Goal: Information Seeking & Learning: Learn about a topic

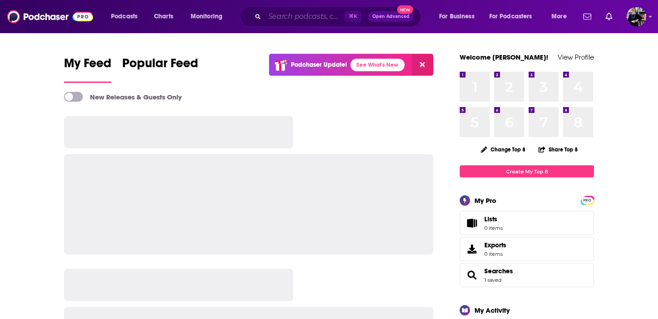
click at [286, 17] on input "Search podcasts, credits, & more..." at bounding box center [304, 16] width 80 height 14
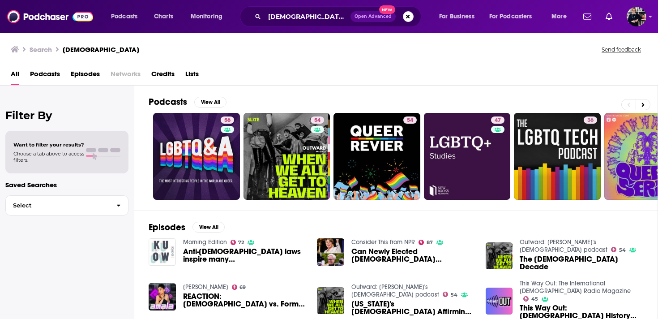
click at [51, 75] on span "Podcasts" at bounding box center [45, 76] width 30 height 18
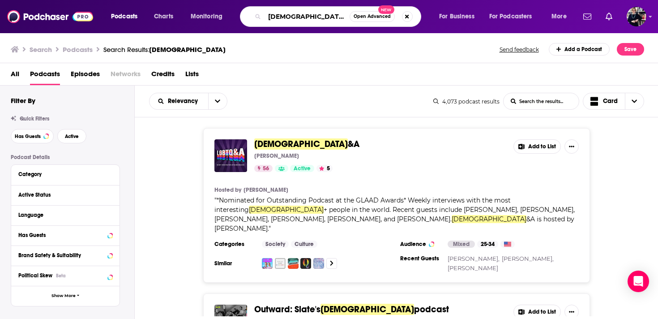
click at [278, 13] on input "lgbtq" at bounding box center [306, 16] width 85 height 14
type input "queer"
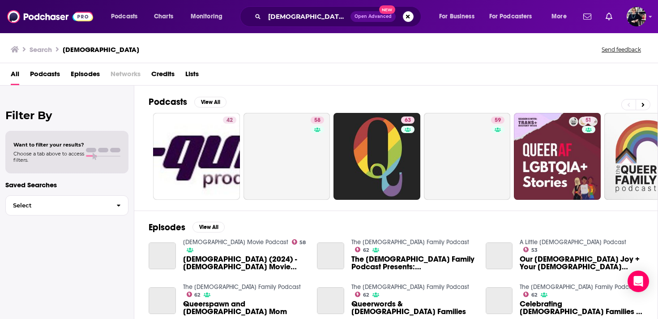
click at [49, 74] on span "Podcasts" at bounding box center [45, 76] width 30 height 18
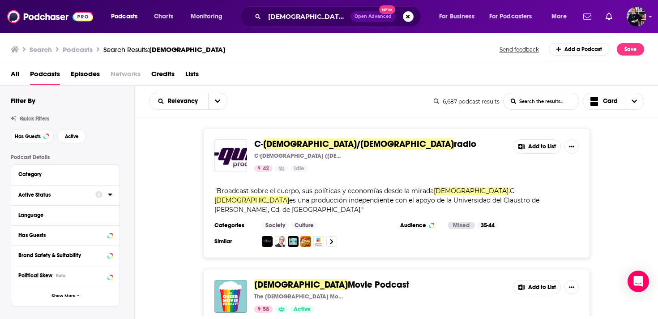
scroll to position [33, 0]
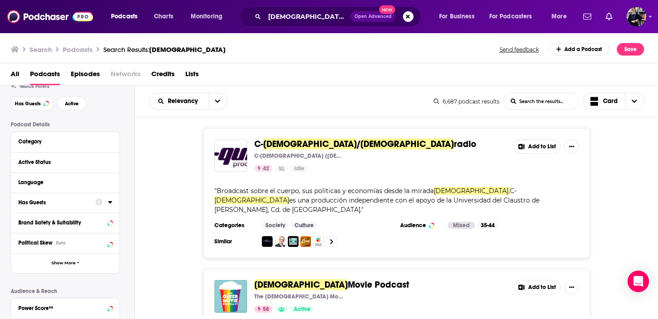
click at [55, 203] on div "Has Guests" at bounding box center [53, 202] width 71 height 6
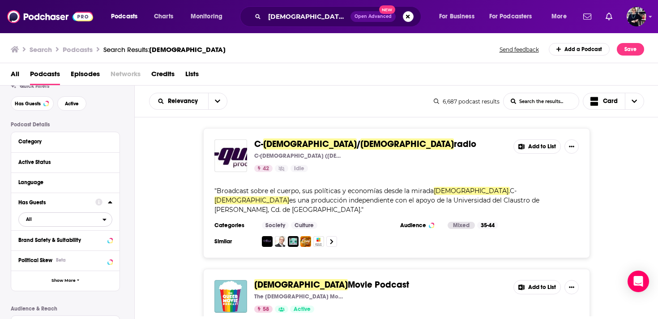
click at [53, 225] on span "All" at bounding box center [61, 219] width 84 height 12
click at [51, 251] on span "Has guests" at bounding box center [50, 248] width 54 height 5
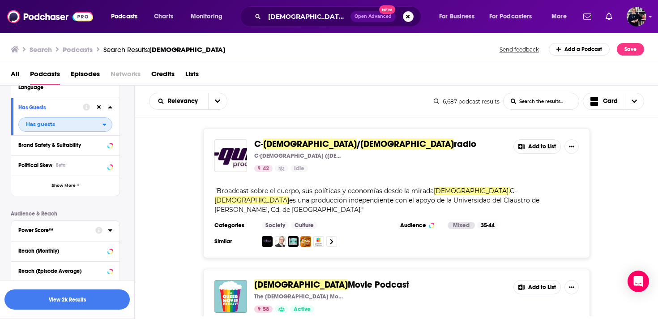
scroll to position [161, 0]
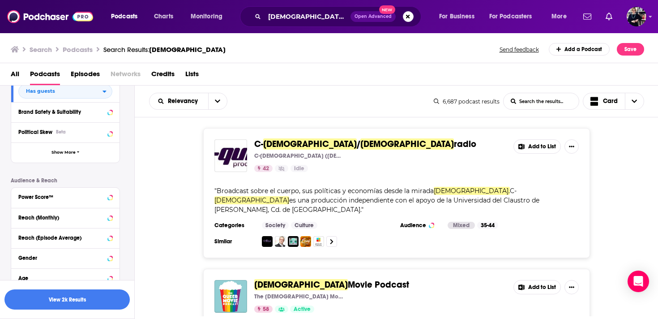
click at [52, 218] on div "Reach (Monthly)" at bounding box center [62, 217] width 88 height 6
click at [34, 236] on input "number" at bounding box center [40, 233] width 45 height 14
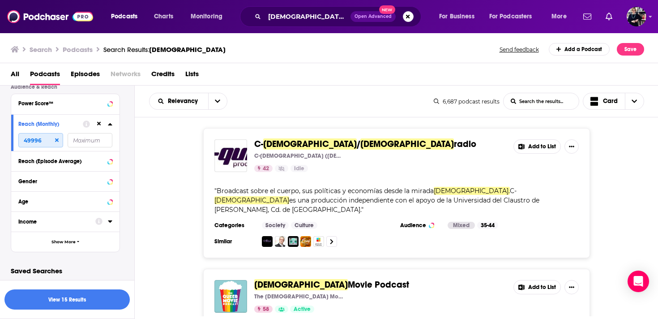
scroll to position [256, 0]
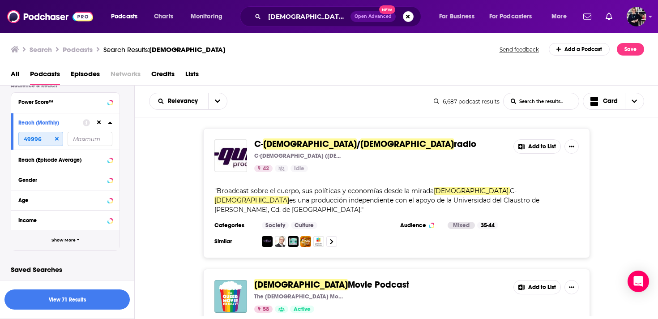
type input "49996"
click at [56, 244] on button "Show More" at bounding box center [65, 240] width 108 height 20
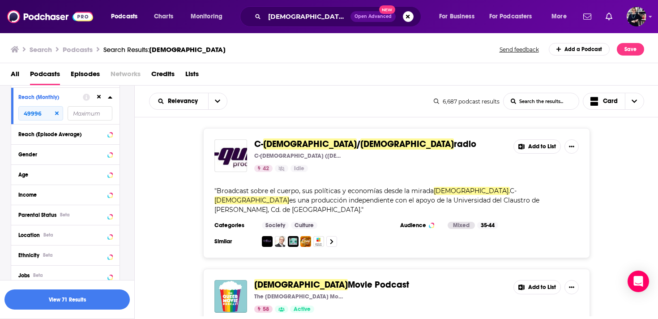
scroll to position [316, 0]
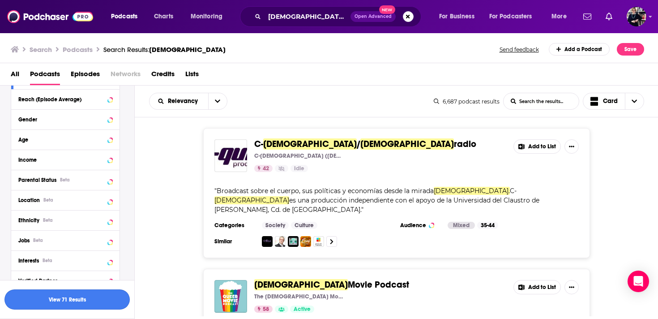
click at [55, 301] on button "View 71 Results" at bounding box center [66, 299] width 125 height 20
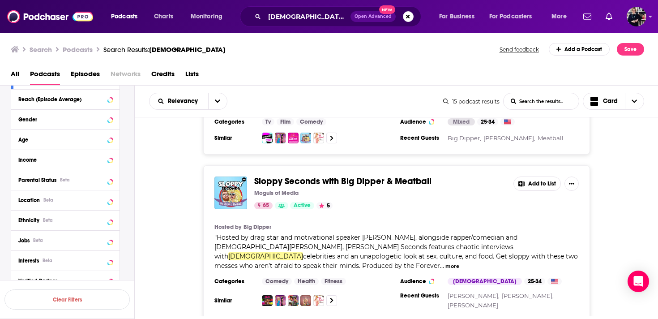
scroll to position [843, 0]
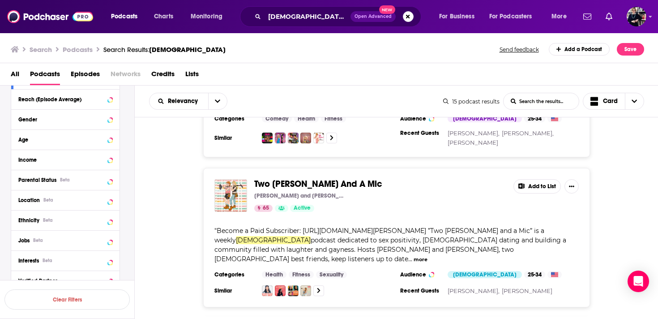
click at [427, 256] on button "more" at bounding box center [420, 260] width 14 height 8
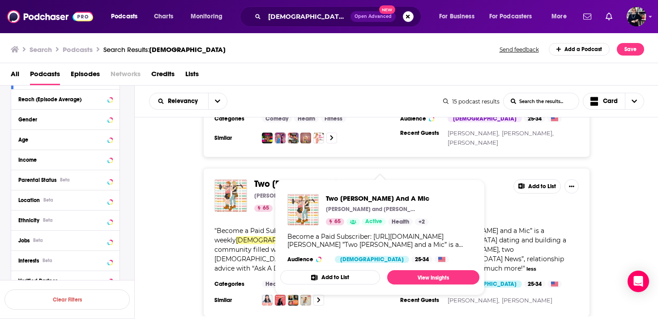
click at [178, 229] on div "Two Dykes And A Mic McKenzie Goodwin and Rachel Scanlon 65 Active Add to List "…" at bounding box center [397, 242] width 524 height 149
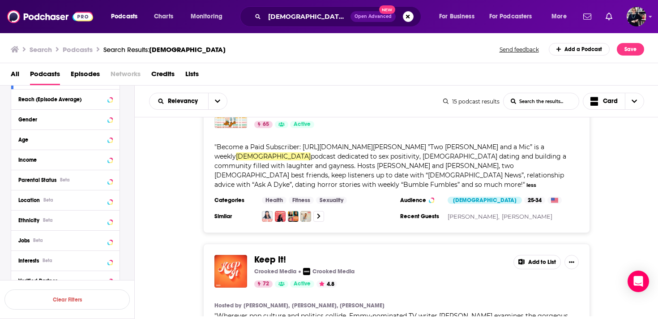
scroll to position [1013, 0]
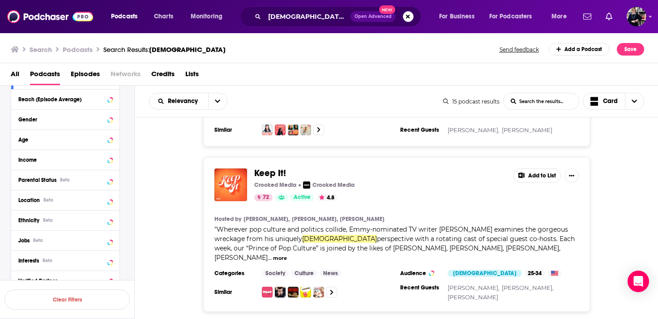
click at [287, 254] on button "more" at bounding box center [280, 258] width 14 height 8
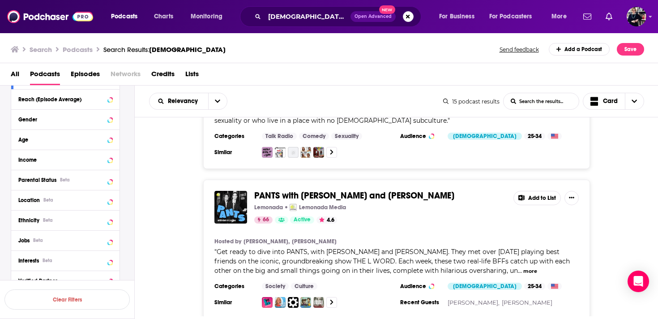
scroll to position [1313, 0]
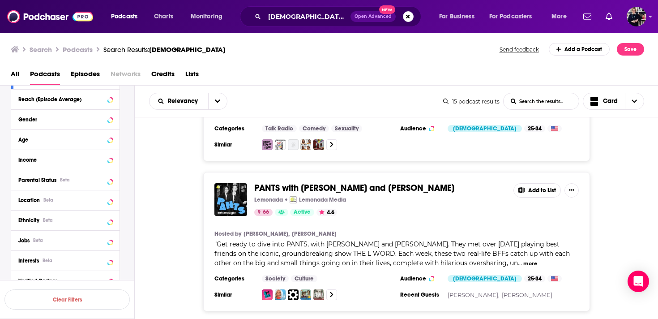
click at [530, 260] on button "more" at bounding box center [530, 264] width 14 height 8
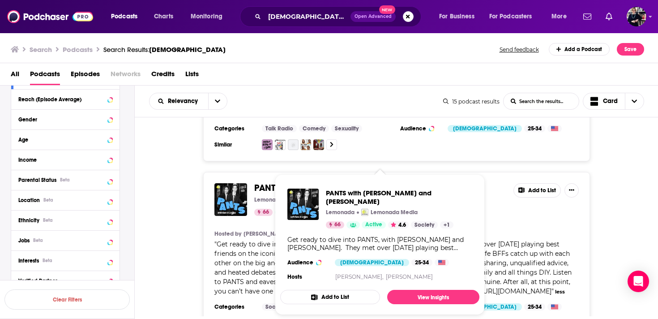
click at [159, 222] on div "PANTS with Kate and Leisha Lemonada Lemonada Media 66 Active 4.6 Add to List Ho…" at bounding box center [397, 255] width 524 height 167
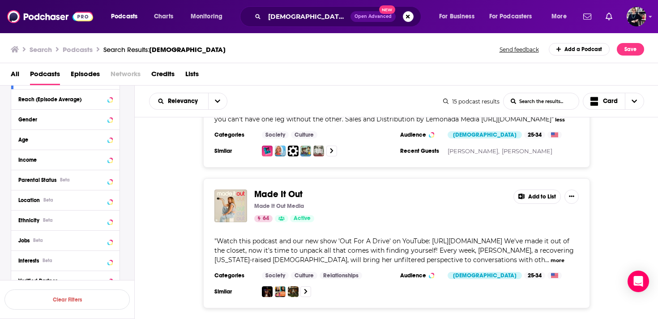
scroll to position [1499, 0]
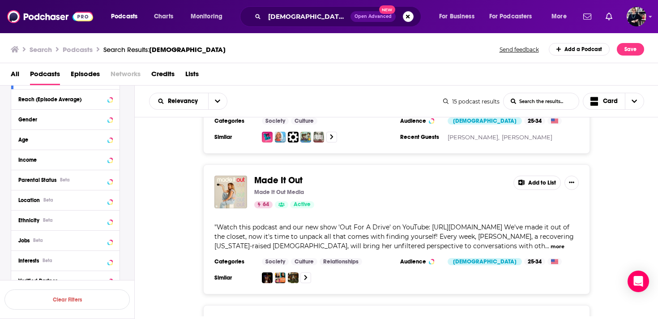
click at [550, 243] on button "more" at bounding box center [557, 247] width 14 height 8
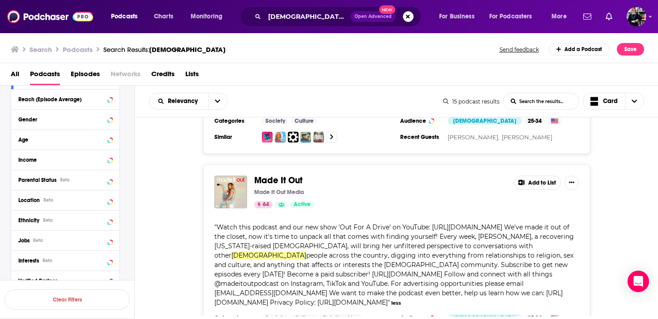
click at [171, 209] on div "Made It Out Made It Out Media 64 Active Add to List " Watch this podcast and ou…" at bounding box center [397, 257] width 524 height 186
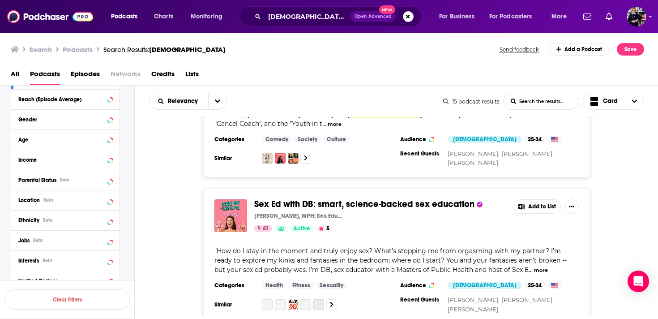
scroll to position [2154, 0]
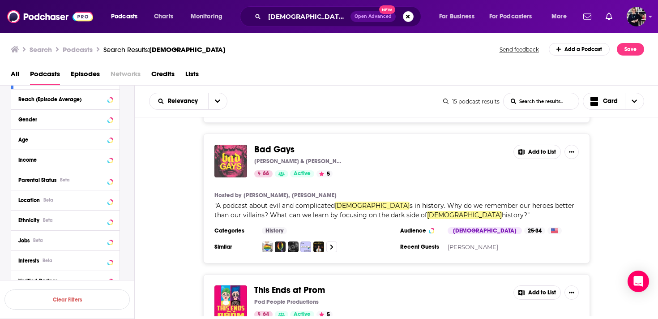
scroll to position [373, 0]
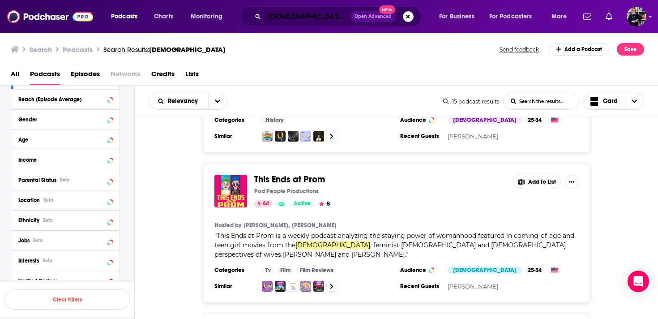
click at [282, 18] on input "queer" at bounding box center [307, 16] width 86 height 14
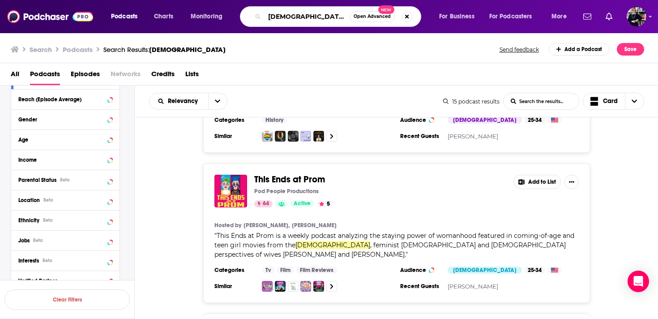
paste input "Broad Ideas with Rachel Bilson & Olivia Allen"
type input "Broad Ideas with Rachel Bilson & Olivia Allen"
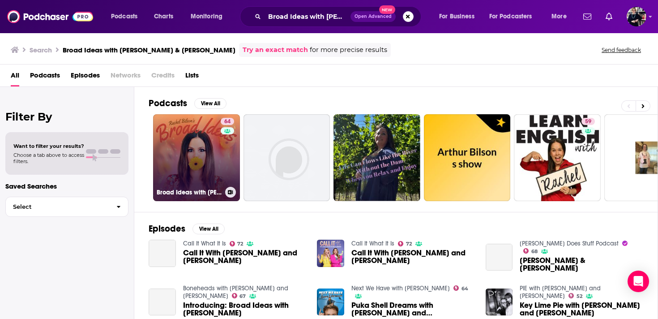
click at [199, 149] on link "64 Broad Ideas with Rachel Bilson & Olivia Allen" at bounding box center [196, 157] width 87 height 87
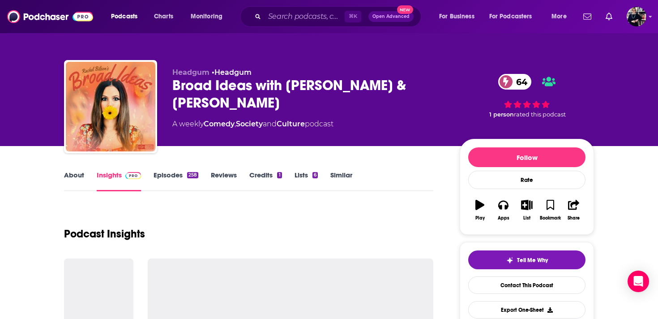
click at [334, 175] on link "Similar" at bounding box center [341, 180] width 22 height 21
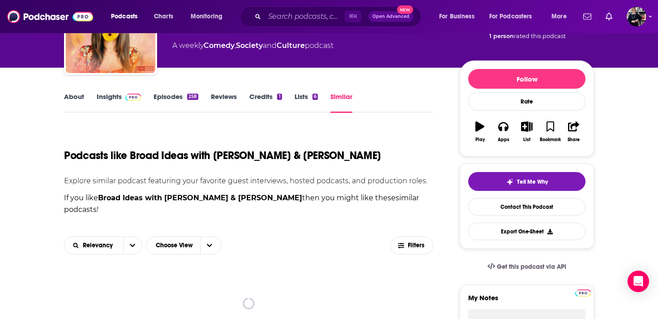
scroll to position [208, 0]
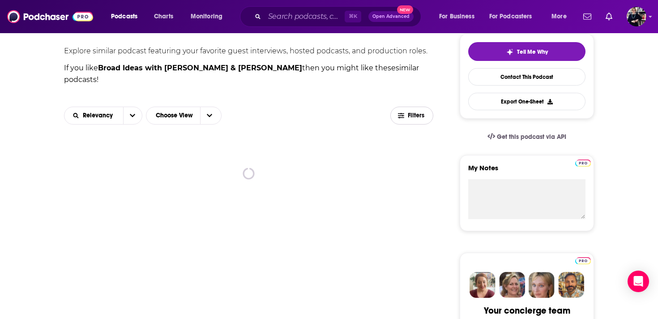
click at [408, 112] on span "Filters" at bounding box center [417, 115] width 18 height 6
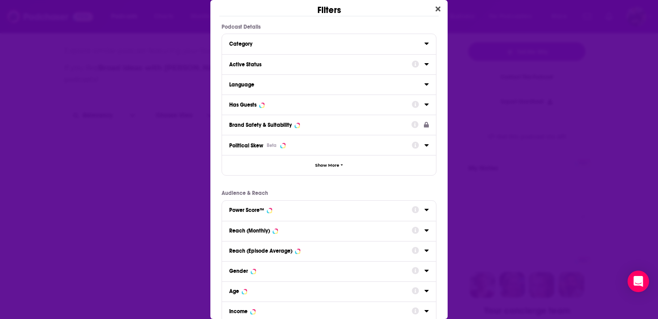
scroll to position [0, 0]
click at [317, 64] on div "Active Status" at bounding box center [317, 64] width 177 height 6
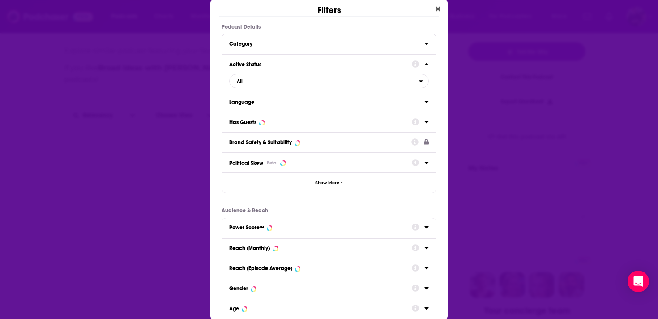
click at [317, 64] on div "Active Status" at bounding box center [317, 64] width 177 height 6
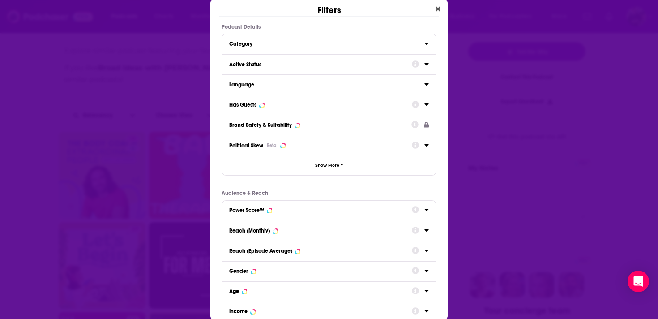
click at [298, 107] on div "Has Guests" at bounding box center [317, 105] width 177 height 6
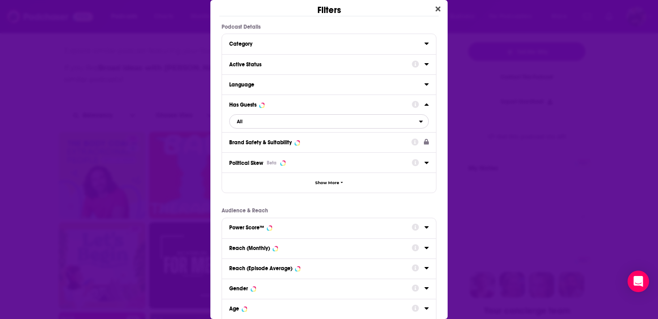
click at [281, 122] on span "All" at bounding box center [324, 121] width 189 height 12
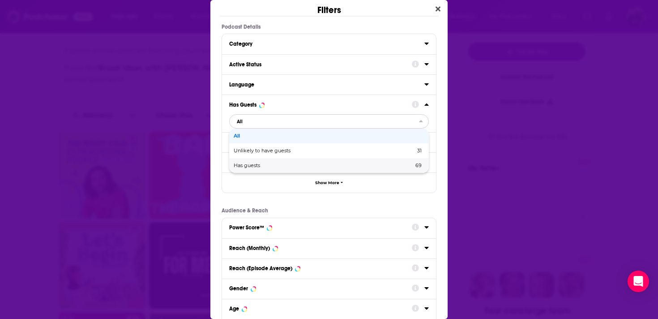
click at [272, 165] on span "Has guests" at bounding box center [285, 165] width 103 height 5
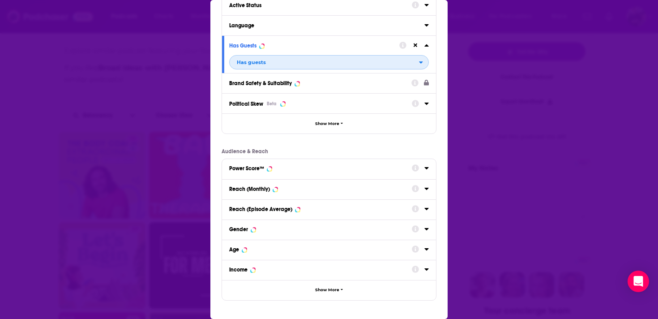
scroll to position [93, 0]
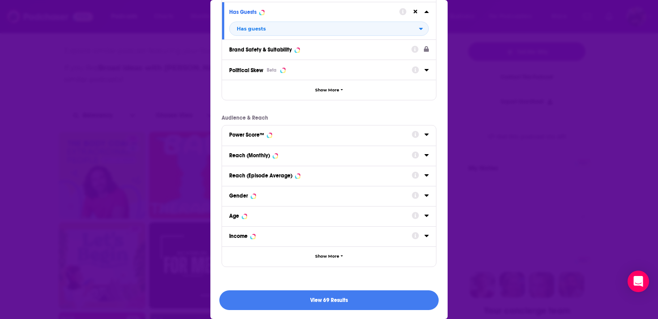
click at [316, 158] on div "Reach (Monthly)" at bounding box center [317, 155] width 177 height 6
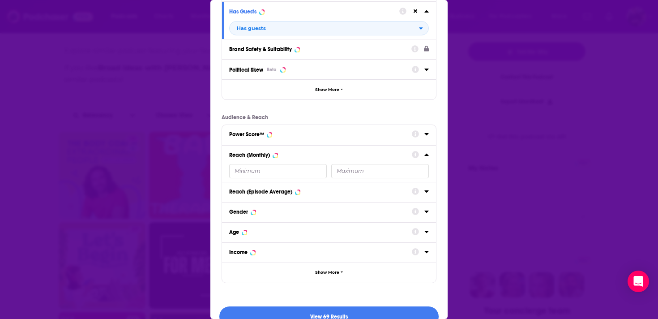
click at [264, 175] on input "Dialog" at bounding box center [278, 171] width 98 height 14
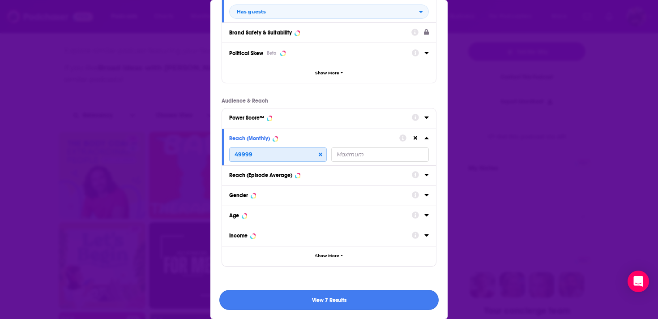
type input "49999"
click at [305, 298] on button "View 7 Results" at bounding box center [328, 300] width 219 height 20
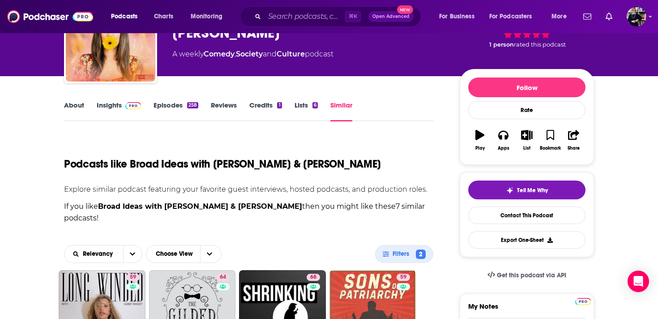
scroll to position [126, 0]
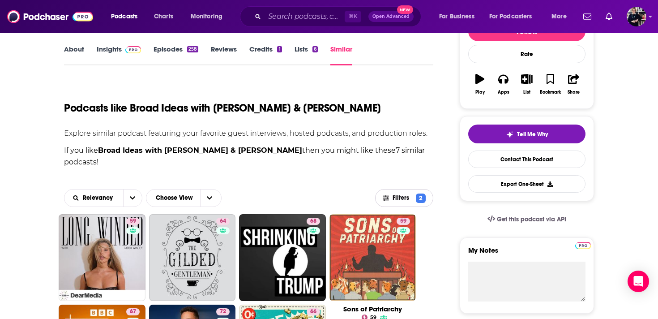
click at [389, 193] on span "Filters 2" at bounding box center [403, 197] width 57 height 9
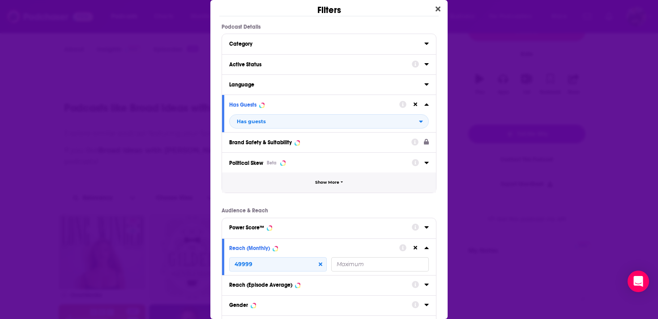
scroll to position [85, 0]
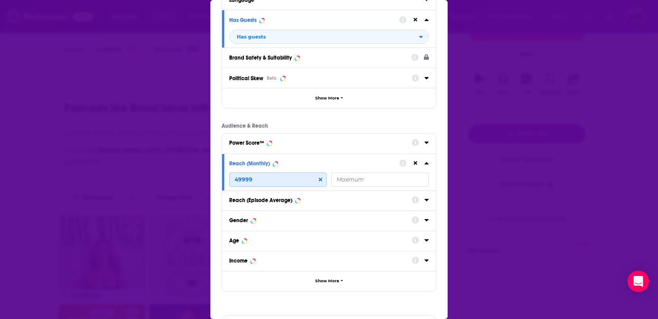
click at [262, 179] on input "49999" at bounding box center [278, 179] width 98 height 14
type input "1"
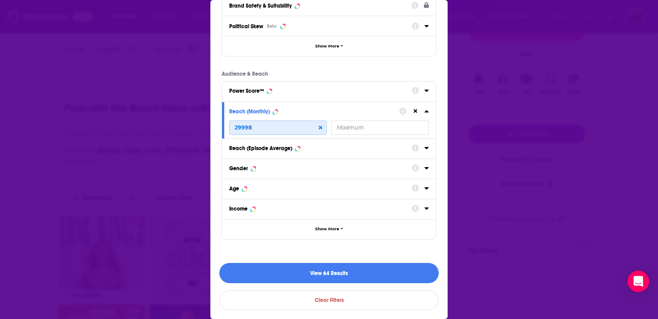
type input "29998"
click at [318, 277] on button "View 16 Results" at bounding box center [328, 273] width 219 height 20
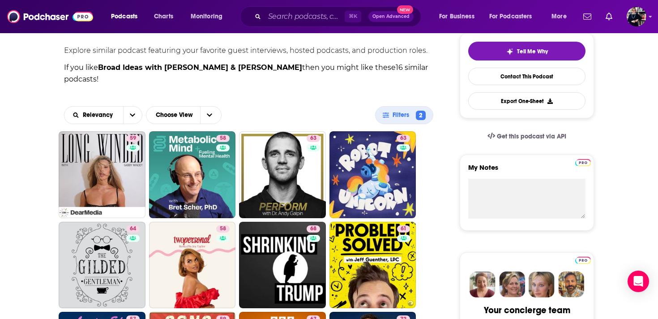
scroll to position [83, 0]
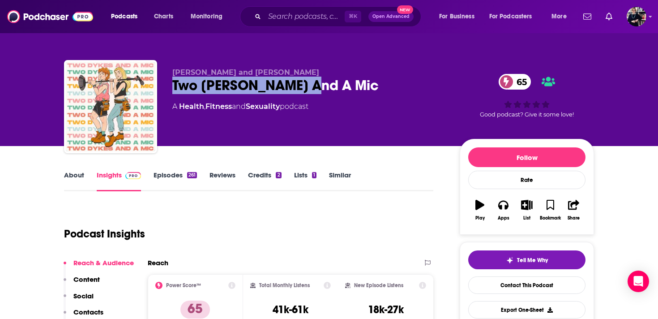
drag, startPoint x: 171, startPoint y: 80, endPoint x: 313, endPoint y: 84, distance: 142.4
click at [315, 84] on div "McKenzie Goodwin and Rachel Scanlon Two Dykes And A Mic 65 A Health , Fitness a…" at bounding box center [329, 108] width 530 height 97
copy h2 "Two [PERSON_NAME] And A Mic"
click at [260, 181] on link "Credits 2" at bounding box center [264, 180] width 33 height 21
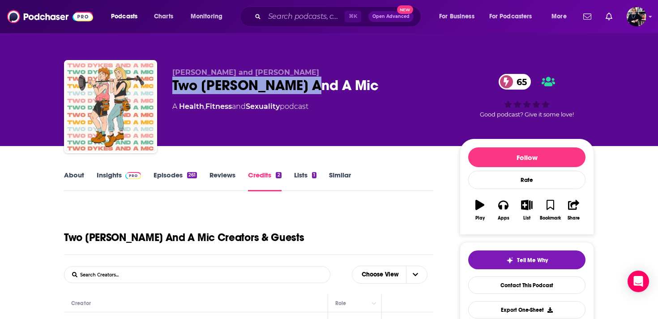
drag, startPoint x: 168, startPoint y: 85, endPoint x: 324, endPoint y: 89, distance: 156.2
click at [324, 89] on div "McKenzie Goodwin and Rachel Scanlon Two Dykes And A Mic 65 A Health , Fitness a…" at bounding box center [329, 108] width 530 height 97
copy h2 "Two Dykes And A Mic"
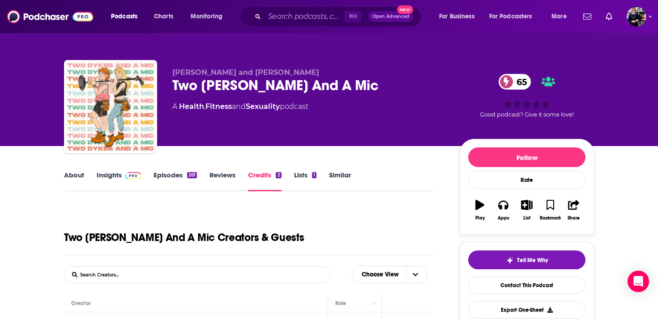
click at [335, 73] on p "McKenzie Goodwin and Rachel Scanlon" at bounding box center [308, 72] width 273 height 9
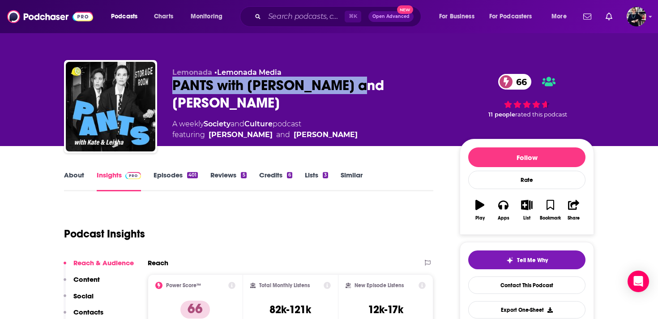
drag, startPoint x: 169, startPoint y: 87, endPoint x: 363, endPoint y: 79, distance: 194.4
click at [363, 79] on div "Lemonada • Lemonada Media PANTS with Kate and Leisha 66 A weekly Society and Cu…" at bounding box center [329, 108] width 530 height 97
copy h2 "PANTS with Kate and Leisha"
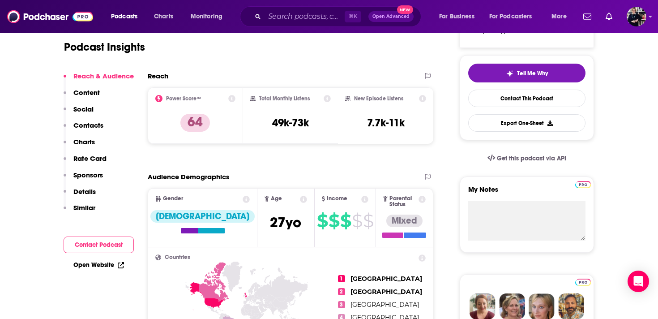
scroll to position [24, 0]
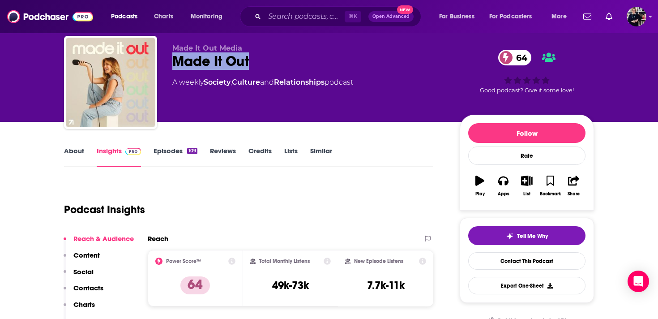
drag, startPoint x: 171, startPoint y: 59, endPoint x: 265, endPoint y: 61, distance: 93.6
click at [264, 61] on div "Made It Out Media Made It Out 64 A weekly Society , Culture and Relationships p…" at bounding box center [329, 84] width 530 height 97
copy h2 "Made It Out"
click at [206, 44] on span "Made It Out Media" at bounding box center [207, 48] width 70 height 9
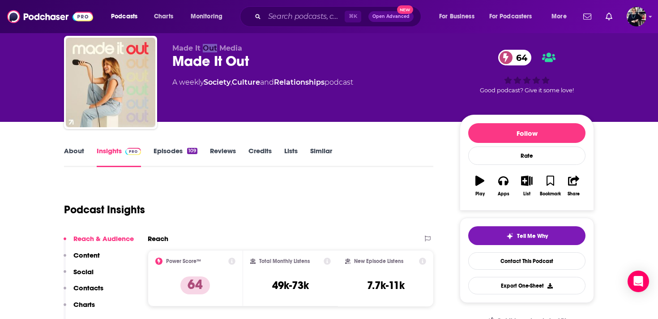
click at [206, 44] on span "Made It Out Media" at bounding box center [207, 48] width 70 height 9
copy p "Made It Out Media"
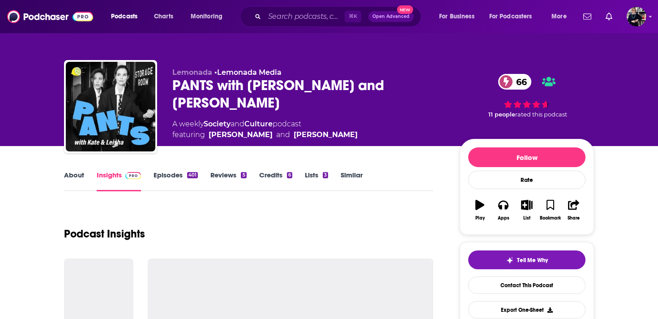
click at [346, 178] on link "Similar" at bounding box center [352, 180] width 22 height 21
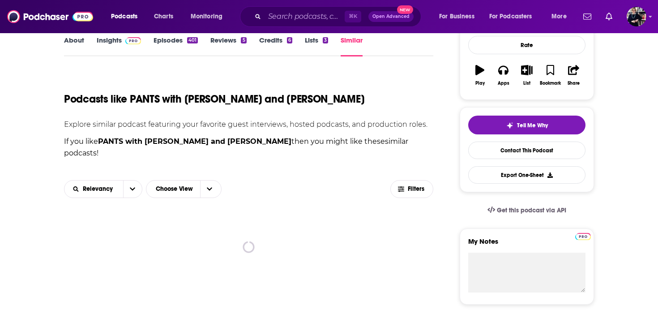
scroll to position [179, 0]
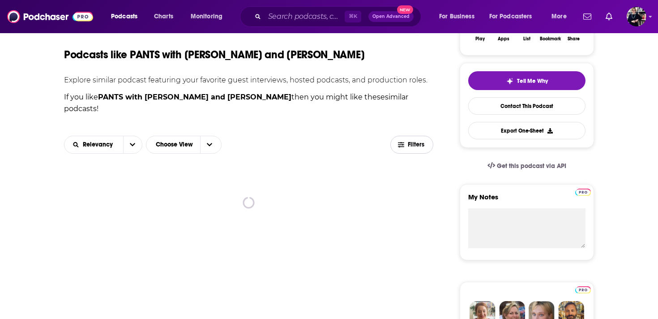
click at [419, 141] on span "Filters" at bounding box center [417, 144] width 18 height 6
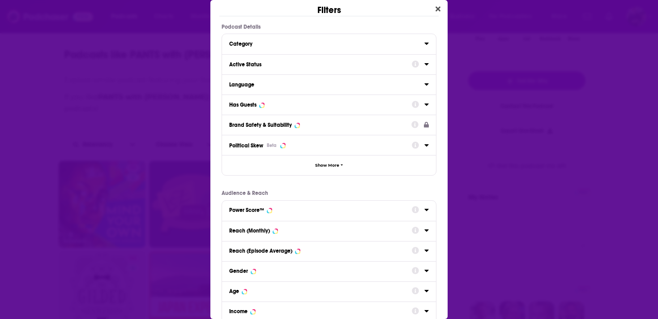
scroll to position [8, 0]
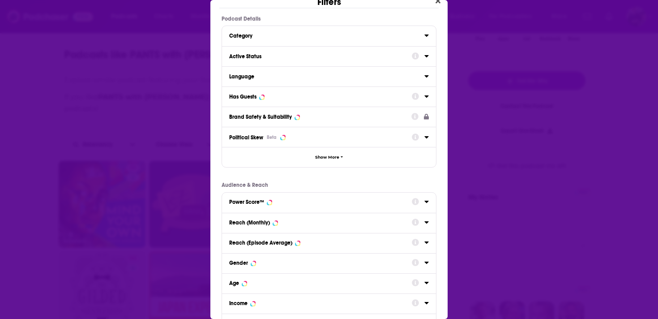
click at [291, 97] on div "Has Guests" at bounding box center [317, 97] width 177 height 6
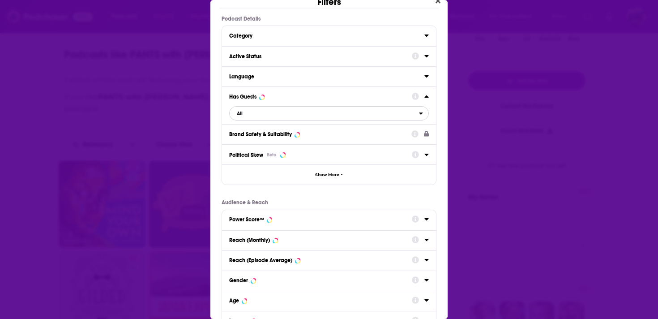
click at [288, 116] on span "All" at bounding box center [324, 113] width 189 height 12
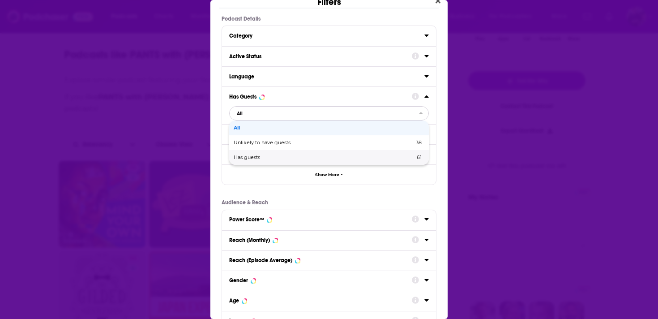
click at [280, 157] on span "Has guests" at bounding box center [286, 157] width 104 height 5
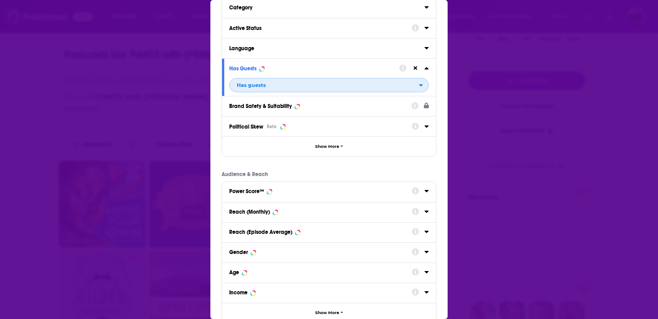
scroll to position [71, 0]
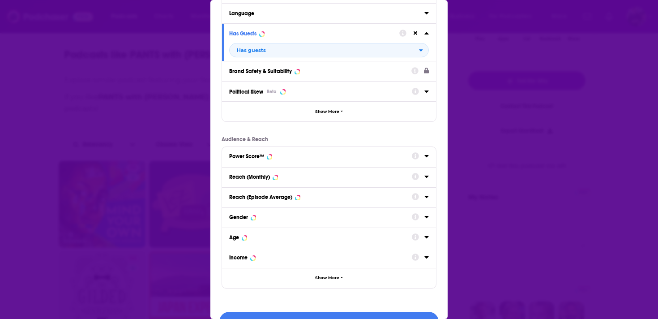
click at [313, 176] on div "Reach (Monthly)" at bounding box center [317, 177] width 177 height 6
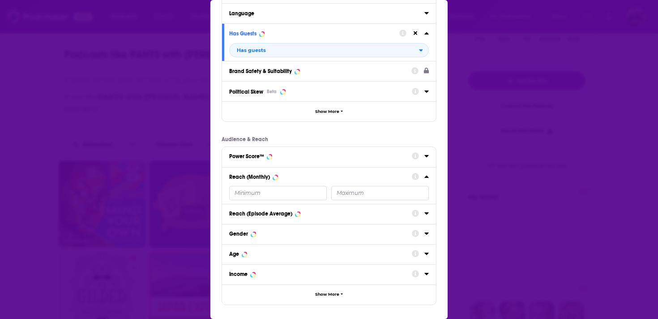
click at [267, 199] on input "Dialog" at bounding box center [278, 193] width 98 height 14
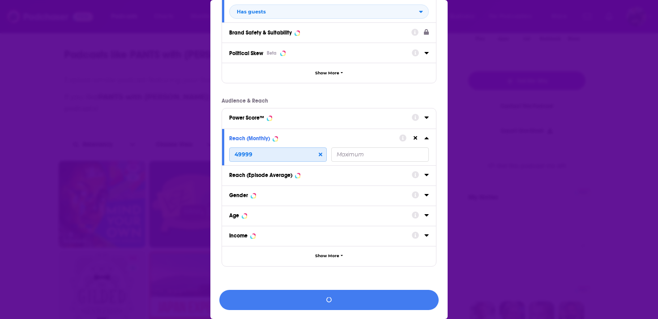
scroll to position [110, 0]
type input "49999"
click at [302, 296] on button "View 10 Results" at bounding box center [328, 300] width 219 height 20
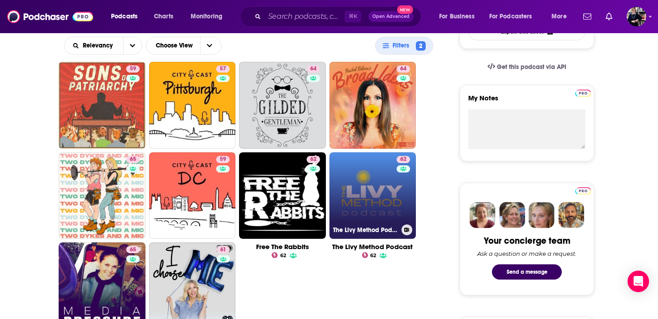
scroll to position [338, 0]
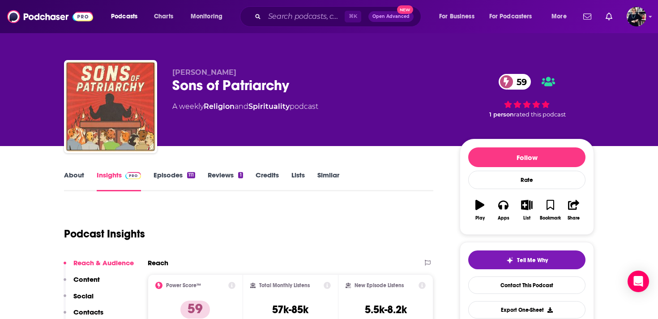
click at [80, 170] on link "About" at bounding box center [74, 180] width 20 height 21
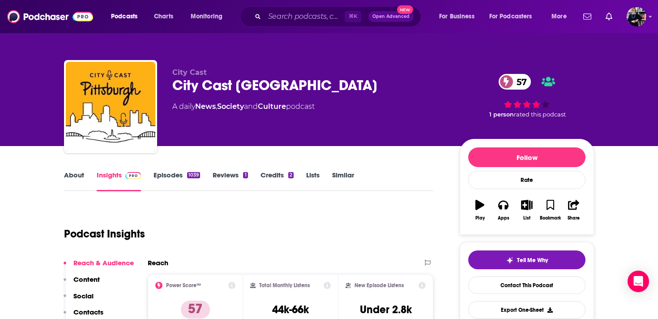
click at [78, 175] on link "About" at bounding box center [74, 180] width 20 height 21
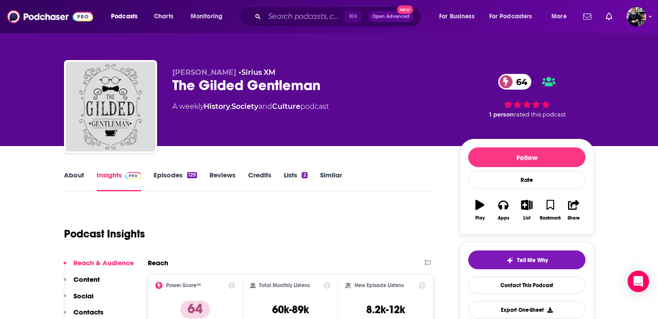
click at [74, 172] on link "About" at bounding box center [74, 180] width 20 height 21
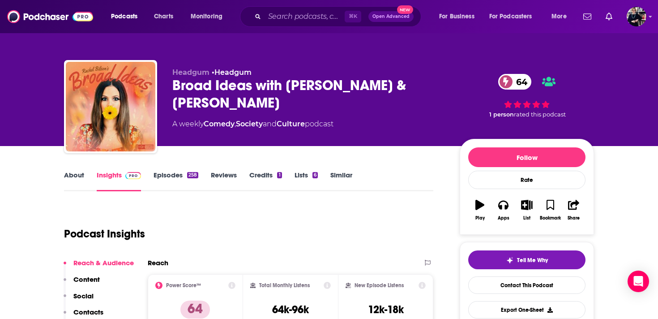
click at [78, 177] on link "About" at bounding box center [74, 180] width 20 height 21
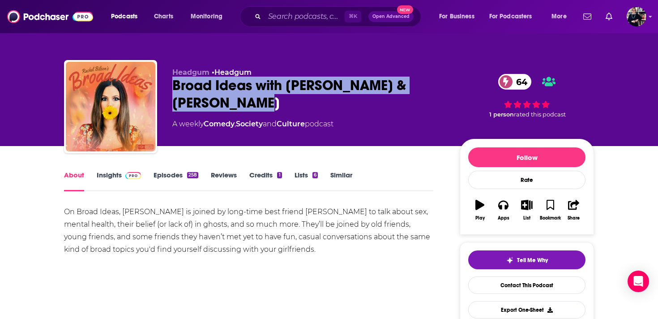
drag, startPoint x: 170, startPoint y: 85, endPoint x: 234, endPoint y: 107, distance: 67.4
click at [234, 107] on div "Headgum • Headgum Broad Ideas with [PERSON_NAME] & [PERSON_NAME] 64 A weekly Co…" at bounding box center [329, 108] width 530 height 97
copy h1 "Broad Ideas with [PERSON_NAME] & [PERSON_NAME]"
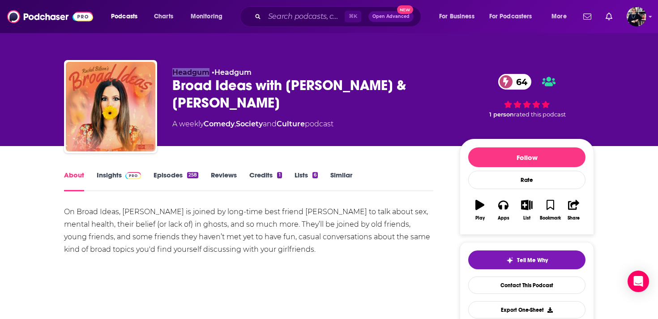
drag, startPoint x: 171, startPoint y: 73, endPoint x: 209, endPoint y: 74, distance: 38.0
click at [209, 74] on div "Headgum • Headgum Broad Ideas with [PERSON_NAME] & [PERSON_NAME] 64 A weekly Co…" at bounding box center [329, 108] width 530 height 97
copy span "Headgum"
click at [271, 178] on link "Credits 1" at bounding box center [265, 180] width 32 height 21
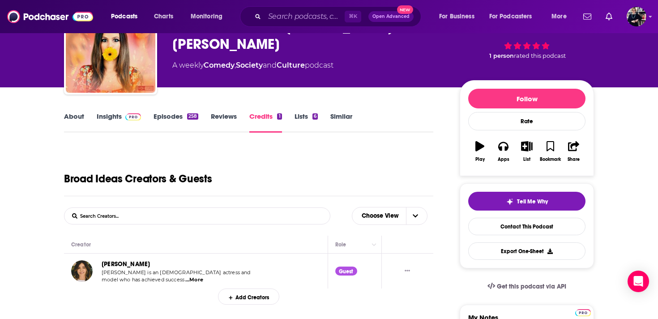
scroll to position [117, 0]
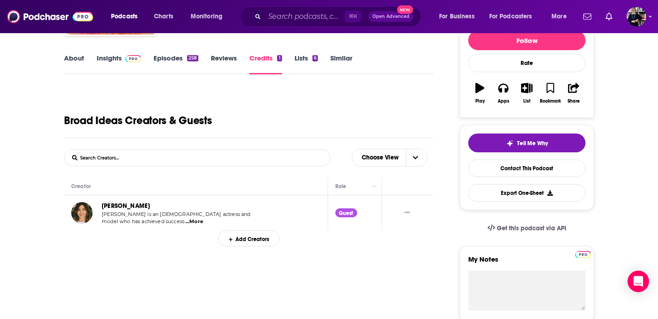
click at [195, 222] on span "...More" at bounding box center [194, 221] width 18 height 7
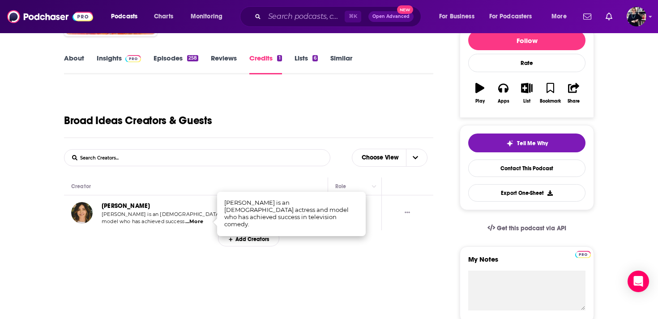
scroll to position [0, 0]
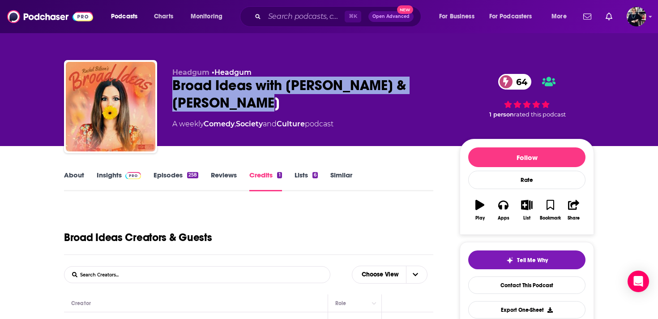
drag, startPoint x: 170, startPoint y: 83, endPoint x: 217, endPoint y: 104, distance: 51.9
click at [217, 104] on div "Headgum • Headgum Broad Ideas with Rachel Bilson & Olivia Allen 64 A weekly Com…" at bounding box center [329, 108] width 530 height 97
copy h2 "Broad Ideas with Rachel Bilson & Olivia Allen"
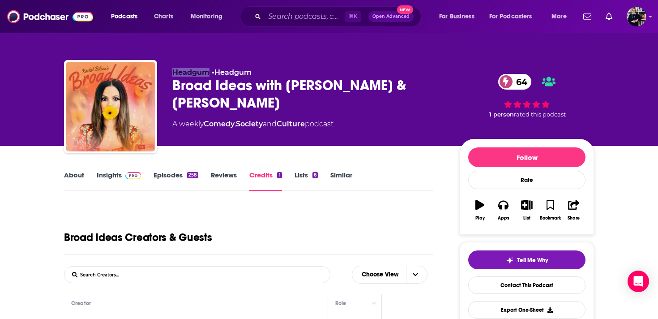
drag, startPoint x: 174, startPoint y: 74, endPoint x: 208, endPoint y: 75, distance: 34.5
click at [208, 75] on span "Headgum" at bounding box center [190, 72] width 37 height 9
copy span "Headgum"
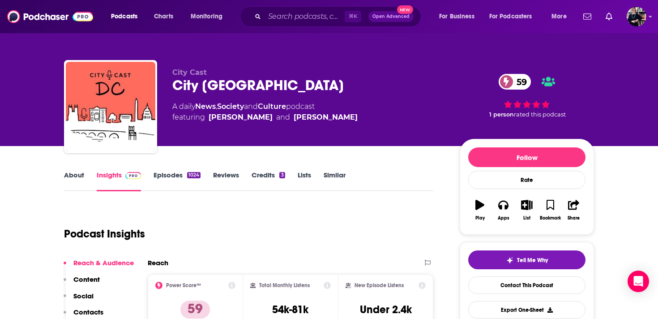
click at [74, 180] on link "About" at bounding box center [74, 180] width 20 height 21
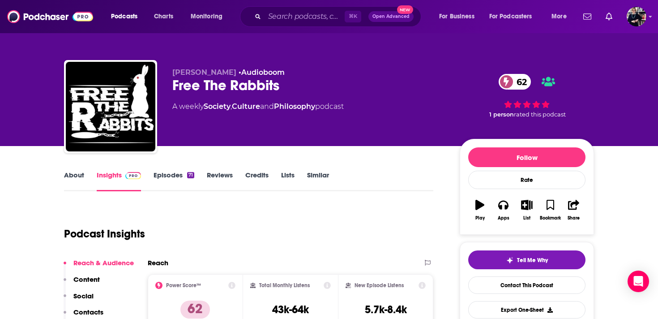
click at [81, 175] on link "About" at bounding box center [74, 180] width 20 height 21
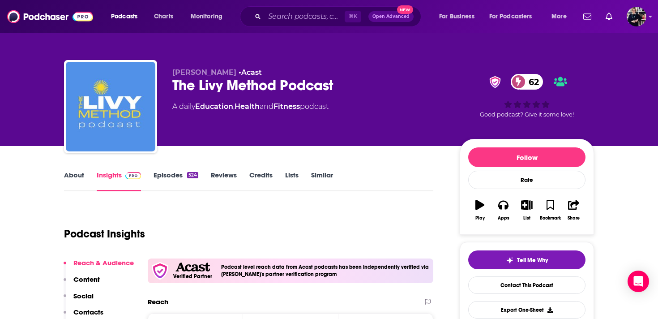
click at [76, 177] on link "About" at bounding box center [74, 180] width 20 height 21
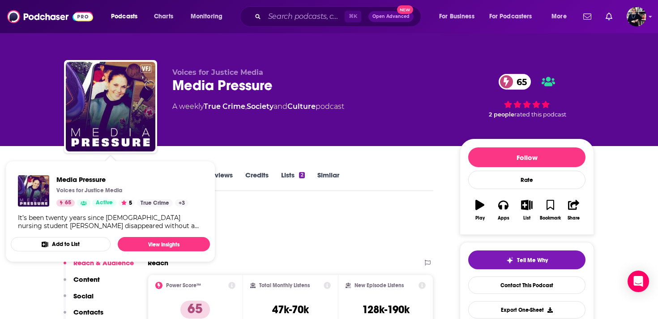
click at [23, 158] on span "Media Pressure Voices for Justice Media 65 Active 5 True Crime + 3 It’s been tw…" at bounding box center [110, 211] width 210 height 112
click at [332, 219] on div "Podcast Insights" at bounding box center [245, 228] width 362 height 46
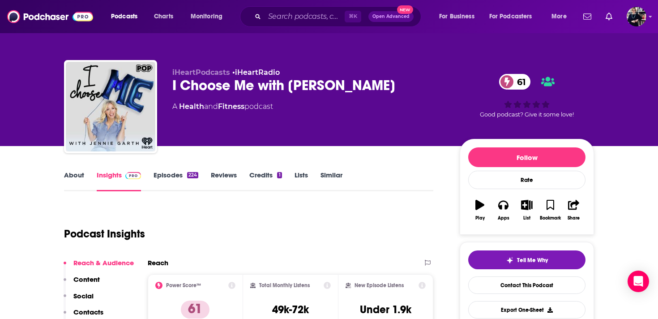
click at [67, 175] on link "About" at bounding box center [74, 180] width 20 height 21
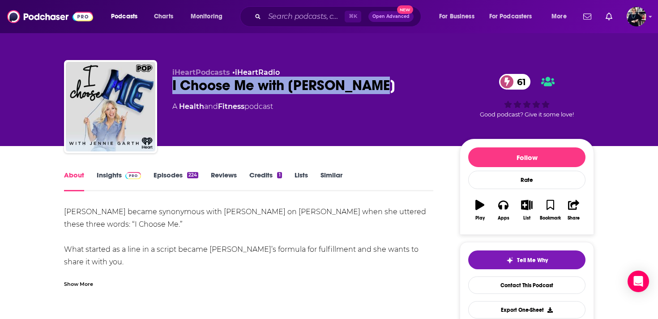
drag, startPoint x: 169, startPoint y: 85, endPoint x: 376, endPoint y: 91, distance: 207.3
click at [376, 91] on div "iHeartPodcasts • iHeartRadio I Choose Me with [PERSON_NAME] 61 A Health and Fit…" at bounding box center [329, 108] width 530 height 97
copy h1 "I Choose Me with [PERSON_NAME]"
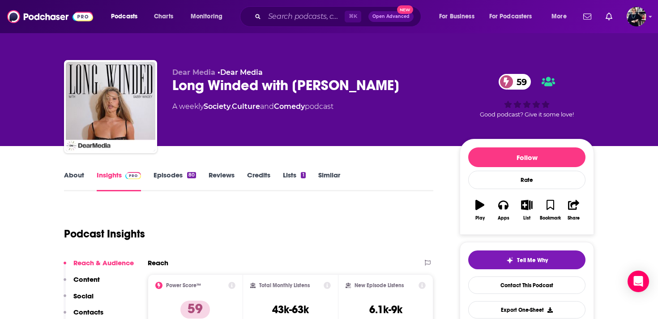
click at [76, 177] on link "About" at bounding box center [74, 180] width 20 height 21
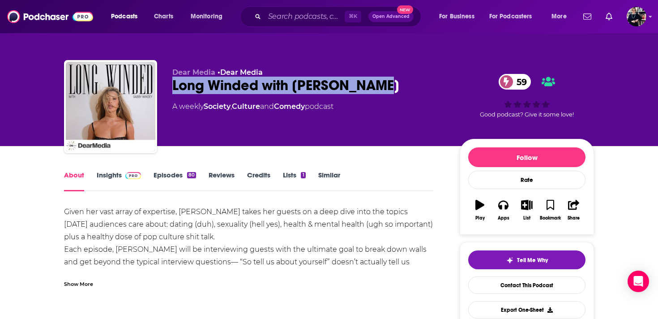
drag, startPoint x: 169, startPoint y: 85, endPoint x: 432, endPoint y: 90, distance: 263.6
click at [432, 90] on div "Dear Media • Dear Media Long Winded with Gabby Windey 59 A weekly Society , Cul…" at bounding box center [329, 108] width 530 height 97
copy h1 "Long Winded with Gabby Windey"
click at [286, 175] on link "Lists 1" at bounding box center [294, 180] width 22 height 21
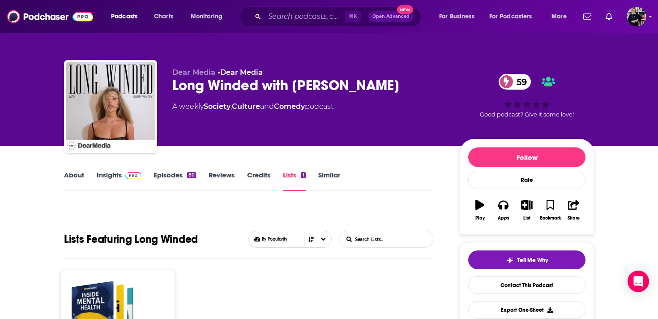
click at [256, 175] on link "Credits" at bounding box center [258, 180] width 23 height 21
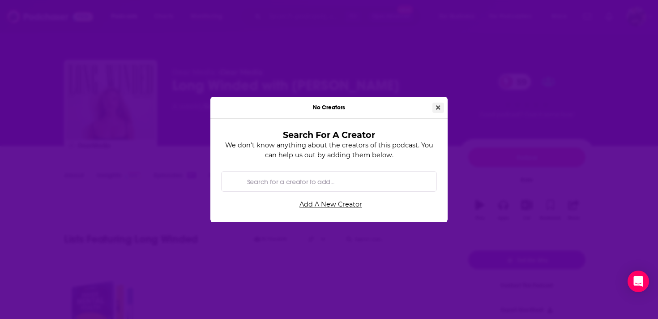
click at [437, 105] on icon "Close" at bounding box center [438, 107] width 4 height 6
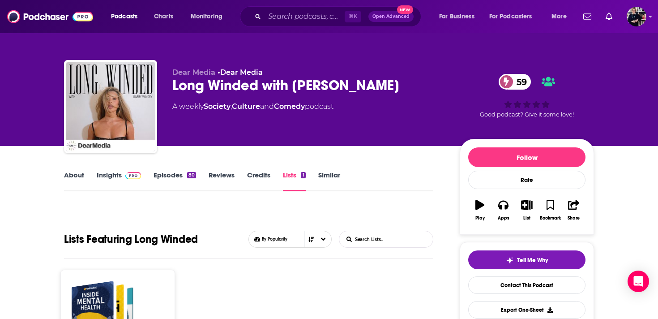
click at [171, 85] on div "Dear Media • Dear Media Long Winded with Gabby Windey 59 A weekly Society , Cul…" at bounding box center [329, 108] width 530 height 97
drag, startPoint x: 173, startPoint y: 73, endPoint x: 214, endPoint y: 74, distance: 41.6
click at [214, 74] on span "Dear Media" at bounding box center [193, 72] width 43 height 9
copy span "Dear Media"
click at [197, 89] on div "Long Winded with Gabby Windey 59" at bounding box center [308, 85] width 273 height 17
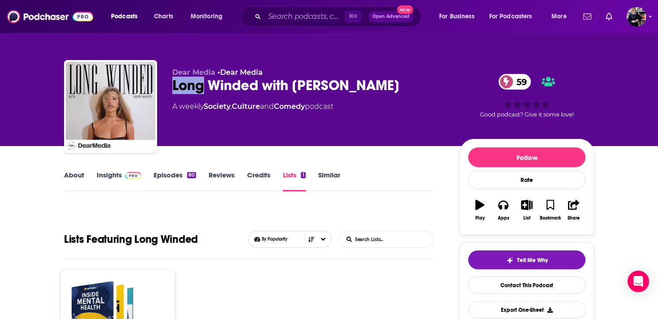
click at [197, 89] on div "Long Winded with Gabby Windey 59" at bounding box center [308, 85] width 273 height 17
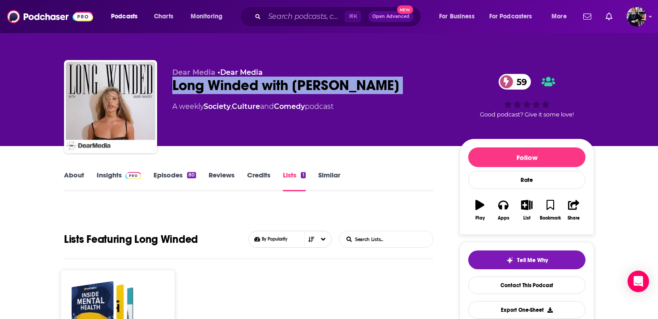
click at [197, 89] on div "Long Winded with Gabby Windey 59" at bounding box center [308, 85] width 273 height 17
copy div "Long Winded with Gabby Windey 59"
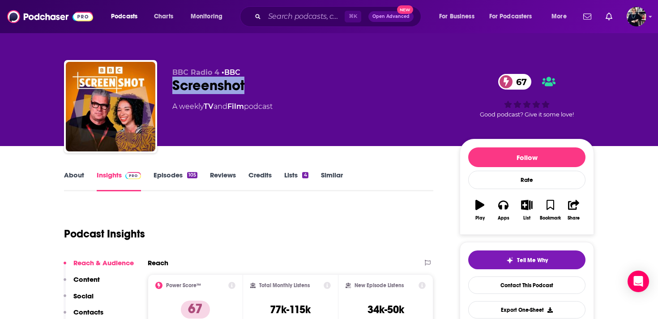
drag, startPoint x: 171, startPoint y: 85, endPoint x: 251, endPoint y: 88, distance: 80.1
click at [251, 88] on div "BBC Radio 4 • BBC Screenshot 67 A weekly TV and Film podcast 67 Good podcast? G…" at bounding box center [329, 108] width 530 height 97
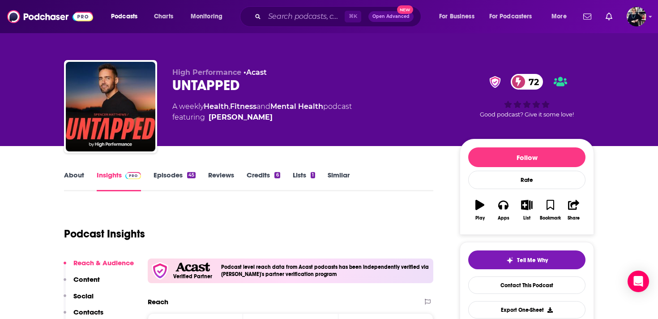
click at [71, 179] on link "About" at bounding box center [74, 180] width 20 height 21
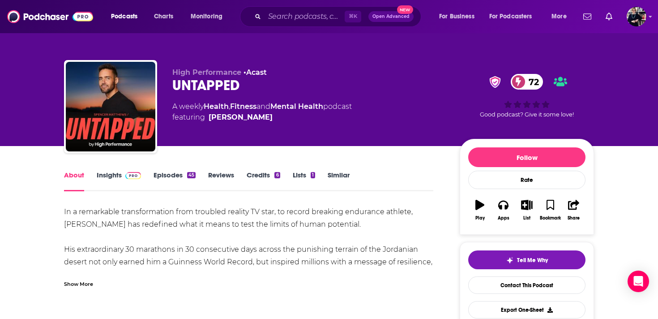
scroll to position [2, 0]
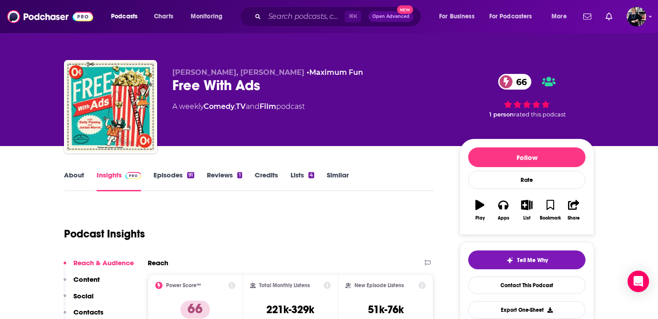
click at [81, 171] on link "About" at bounding box center [74, 180] width 20 height 21
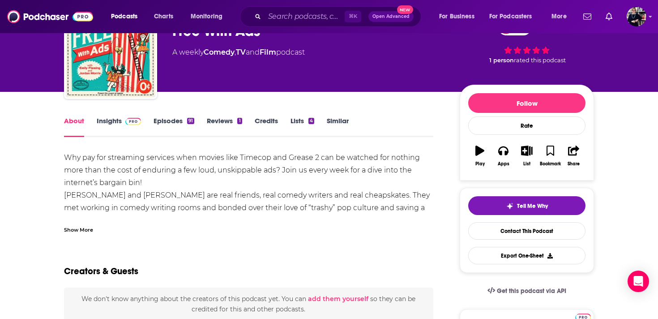
scroll to position [60, 0]
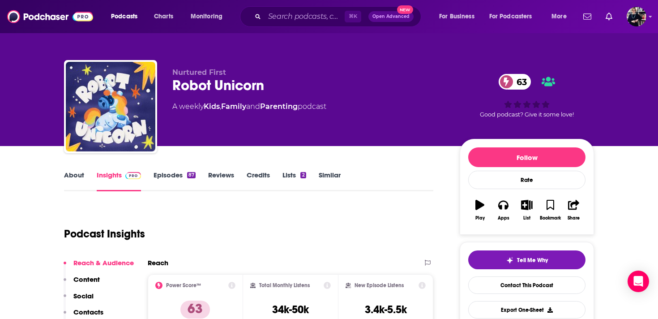
click at [76, 178] on link "About" at bounding box center [74, 180] width 20 height 21
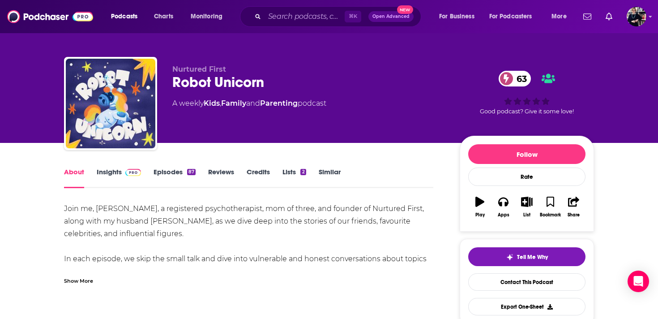
scroll to position [4, 0]
click at [77, 281] on div "Show More" at bounding box center [78, 279] width 29 height 9
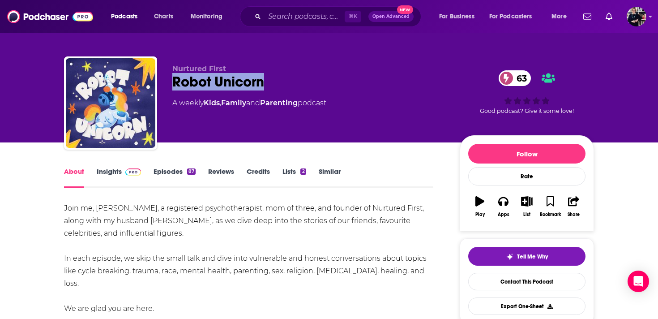
drag, startPoint x: 169, startPoint y: 83, endPoint x: 315, endPoint y: 87, distance: 146.4
click at [315, 87] on div "Nurtured First Robot Unicorn 63 A weekly Kids , Family and Parenting podcast 63…" at bounding box center [329, 104] width 530 height 97
copy h1 "Robot Unicorn"
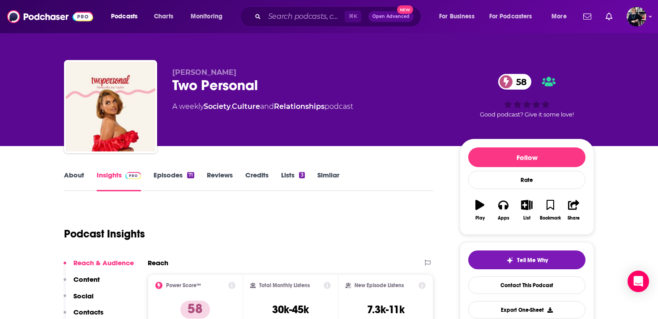
click at [76, 183] on link "About" at bounding box center [74, 180] width 20 height 21
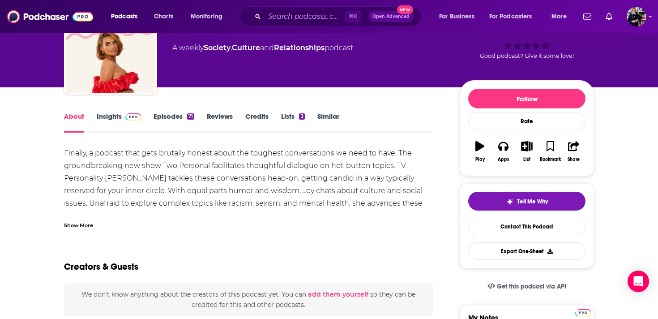
scroll to position [60, 0]
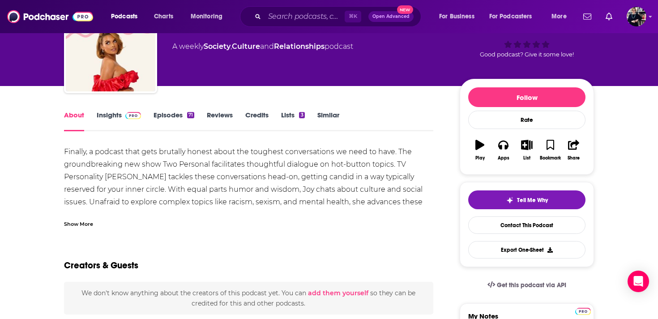
click at [78, 223] on div "Show More" at bounding box center [78, 223] width 29 height 9
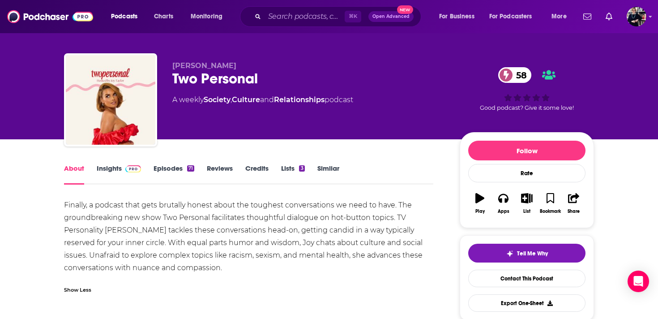
scroll to position [0, 0]
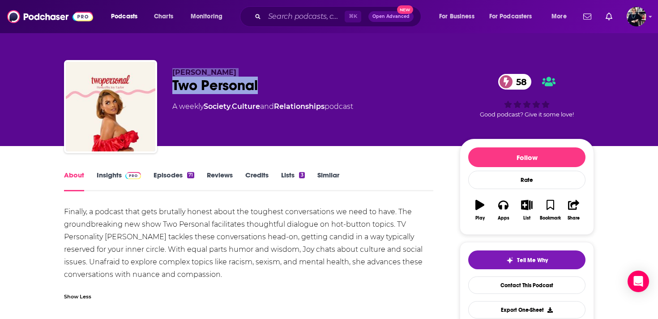
drag, startPoint x: 170, startPoint y: 74, endPoint x: 271, endPoint y: 96, distance: 103.1
click at [271, 96] on div "Joy Taylor Two Personal 58 A weekly Society , Culture and Relationships podcast…" at bounding box center [329, 108] width 530 height 97
copy div "Joy Taylor Two Personal"
click at [231, 97] on div "Joy Taylor Two Personal 58 A weekly Society , Culture and Relationships podcast" at bounding box center [308, 104] width 273 height 72
click at [219, 90] on div "Two Personal 58" at bounding box center [308, 85] width 273 height 17
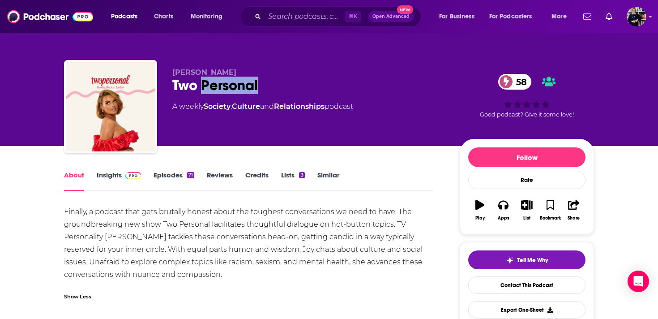
click at [219, 90] on div "Two Personal 58" at bounding box center [308, 85] width 273 height 17
copy div "Two Personal 58"
click at [222, 124] on div "Joy Taylor Two Personal 58 A weekly Society , Culture and Relationships podcast" at bounding box center [308, 104] width 273 height 72
click at [252, 176] on link "Credits" at bounding box center [256, 180] width 23 height 21
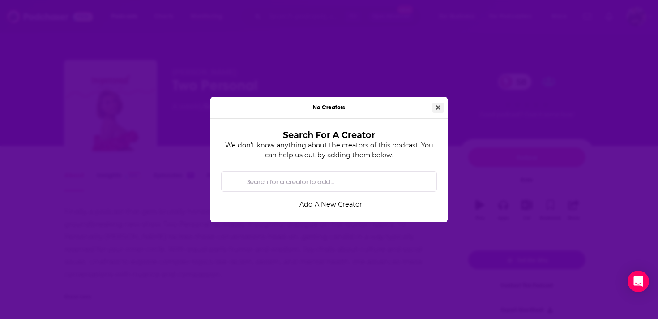
click at [437, 109] on icon "Close" at bounding box center [438, 107] width 4 height 6
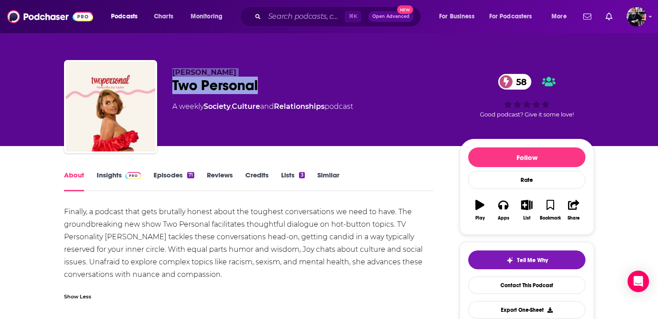
drag, startPoint x: 173, startPoint y: 71, endPoint x: 281, endPoint y: 90, distance: 110.1
click at [281, 90] on div "Joy Taylor Two Personal 58 A weekly Society , Culture and Relationships podcast" at bounding box center [308, 104] width 273 height 72
copy div "Joy Taylor Two Personal"
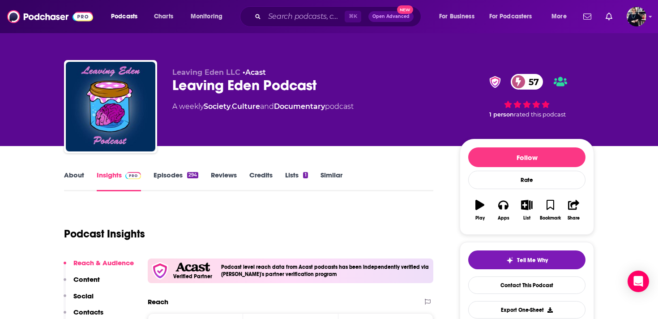
click at [81, 175] on link "About" at bounding box center [74, 180] width 20 height 21
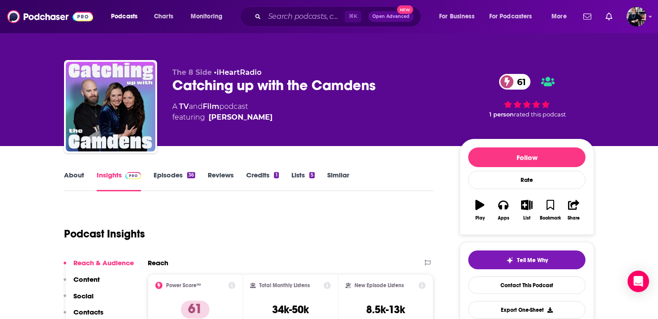
click at [73, 175] on link "About" at bounding box center [74, 180] width 20 height 21
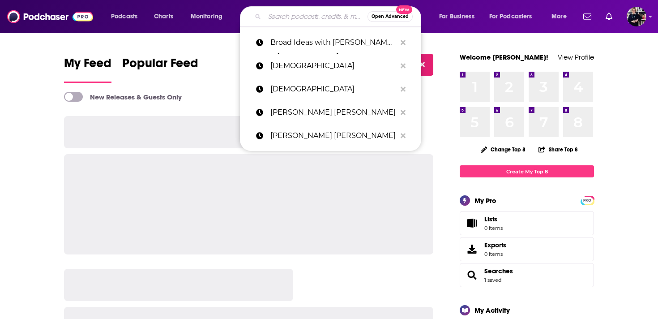
click at [269, 17] on input "Search podcasts, credits, & more..." at bounding box center [315, 16] width 103 height 14
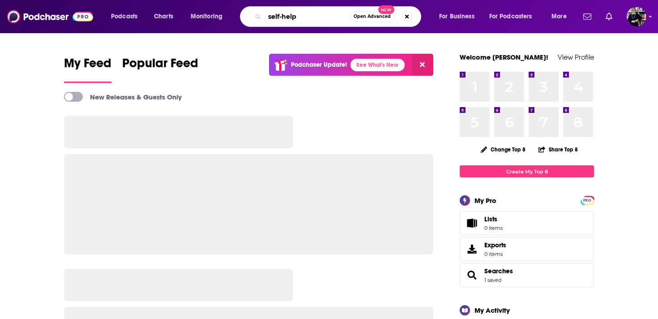
type input "self-help"
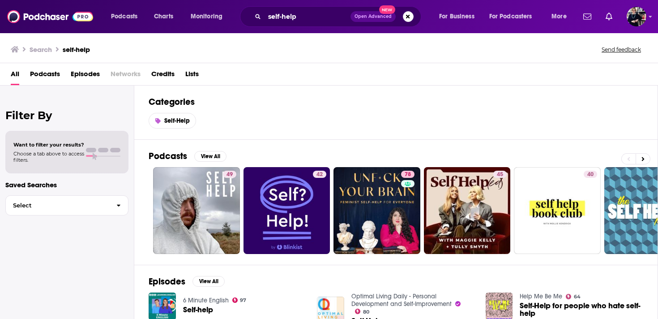
click at [45, 76] on span "Podcasts" at bounding box center [45, 76] width 30 height 18
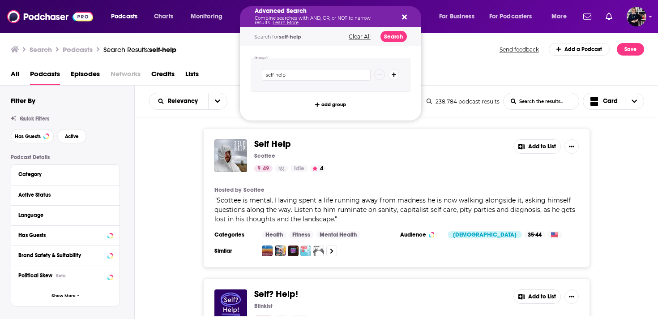
click at [408, 17] on div "Advanced Search Combine searches with AND, OR, or NOT to narrow results. Learn …" at bounding box center [330, 16] width 181 height 21
click at [405, 17] on icon "Search podcasts, credits, & more..." at bounding box center [404, 16] width 5 height 7
click at [406, 13] on div "Advanced Search Combine searches with AND, OR, or NOT to narrow results. Learn …" at bounding box center [330, 16] width 181 height 21
click at [405, 13] on icon "Search podcasts, credits, & more..." at bounding box center [404, 16] width 5 height 7
click at [404, 16] on icon "Search podcasts, credits, & more..." at bounding box center [404, 17] width 5 height 5
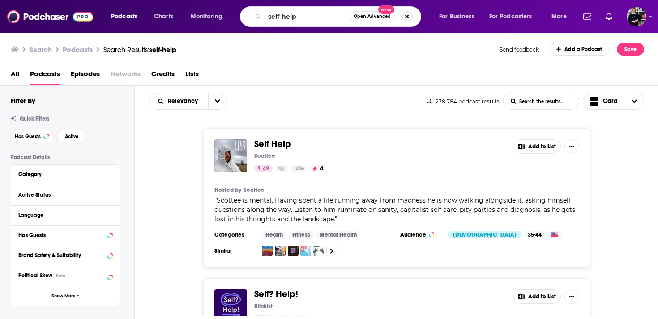
click at [409, 18] on button "Search podcasts, credits, & more..." at bounding box center [407, 16] width 11 height 11
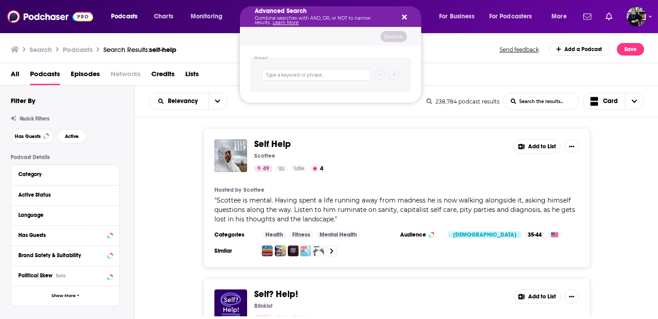
click at [404, 17] on icon "Search podcasts, credits, & more..." at bounding box center [404, 17] width 5 height 5
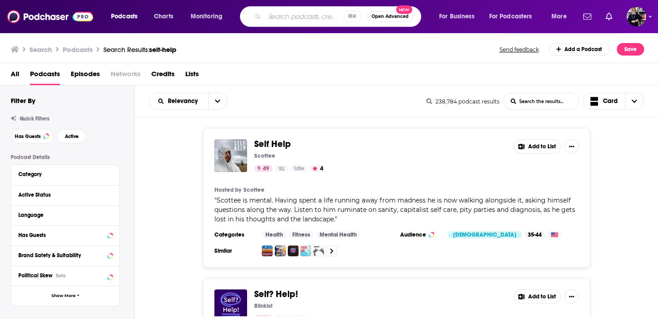
click at [282, 19] on input "Search podcasts, credits, & more..." at bounding box center [303, 16] width 79 height 14
type input "self help"
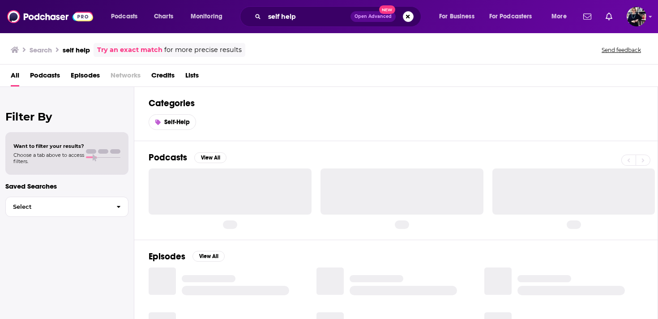
click at [47, 75] on span "Podcasts" at bounding box center [45, 77] width 30 height 18
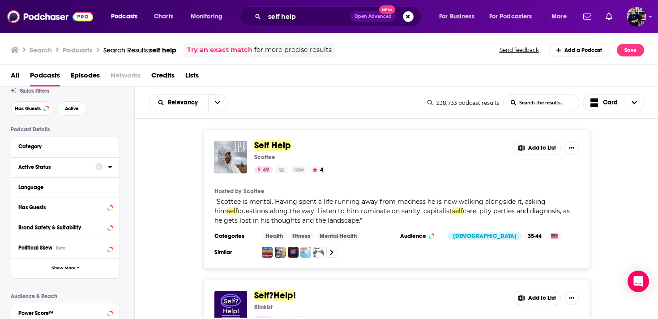
scroll to position [62, 0]
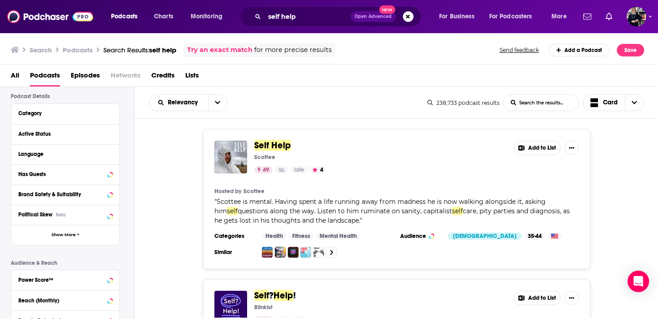
click at [53, 181] on div "Has Guests" at bounding box center [65, 174] width 108 height 20
click at [53, 175] on div "Has Guests" at bounding box center [53, 174] width 71 height 6
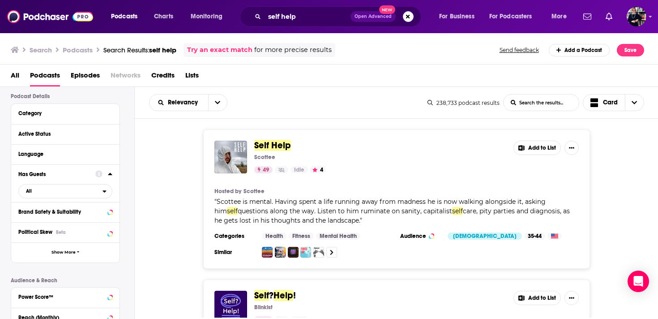
click at [110, 175] on icon at bounding box center [110, 174] width 4 height 2
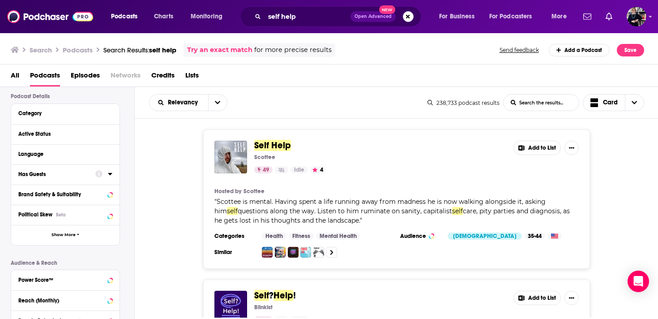
click at [107, 175] on div at bounding box center [103, 173] width 17 height 11
click at [108, 175] on icon at bounding box center [110, 173] width 4 height 7
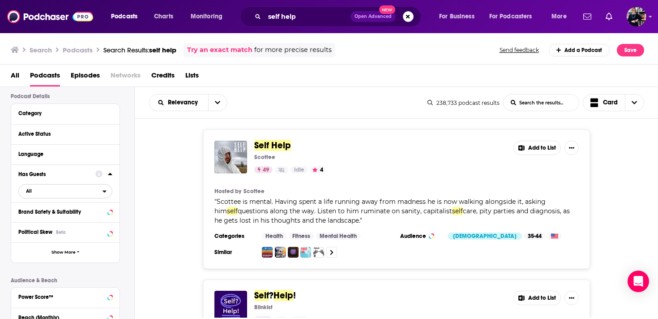
click at [47, 195] on span "All" at bounding box center [61, 191] width 84 height 12
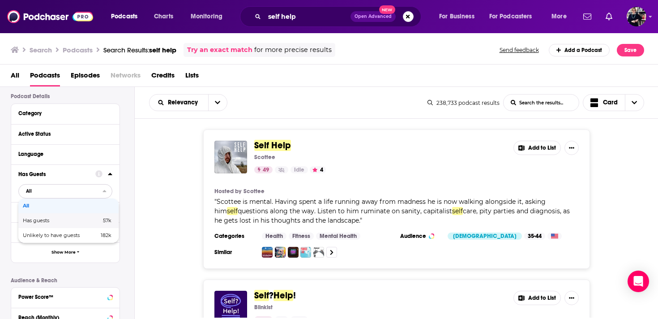
click at [48, 220] on span "Has guests" at bounding box center [49, 220] width 52 height 5
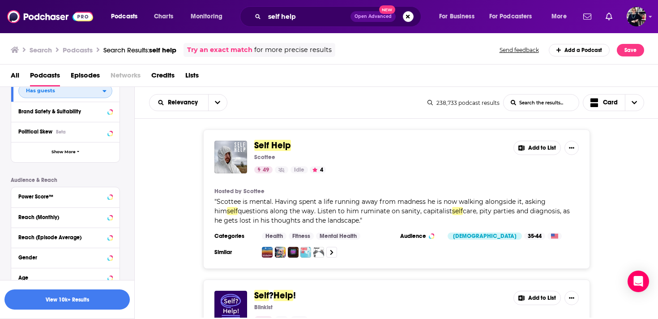
scroll to position [196, 0]
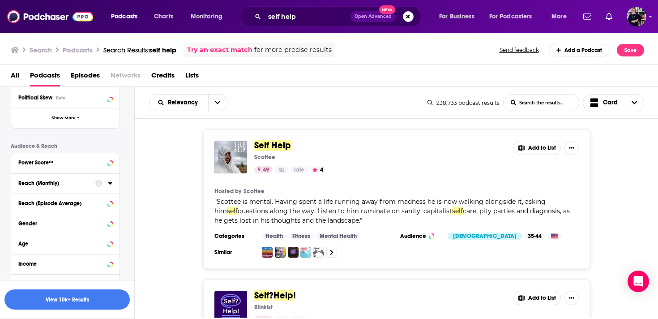
click at [51, 186] on div "Reach (Monthly)" at bounding box center [53, 183] width 71 height 6
click at [35, 205] on input "number" at bounding box center [40, 199] width 45 height 14
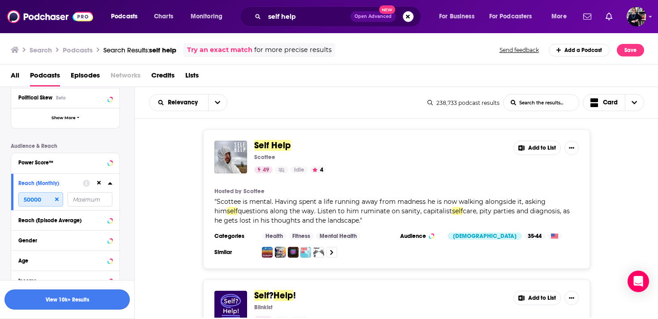
type input "50000"
click at [64, 301] on button "View 10k+ Results" at bounding box center [66, 299] width 125 height 20
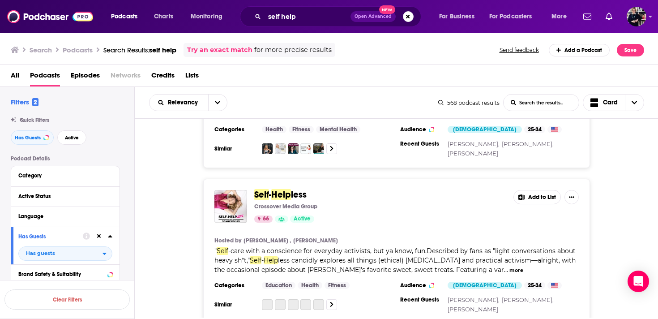
scroll to position [260, 0]
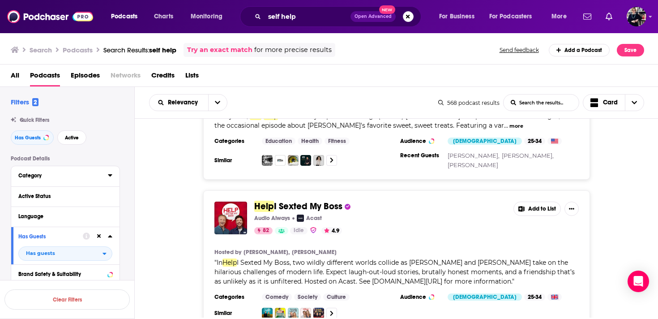
click at [50, 174] on div "Category" at bounding box center [60, 175] width 84 height 6
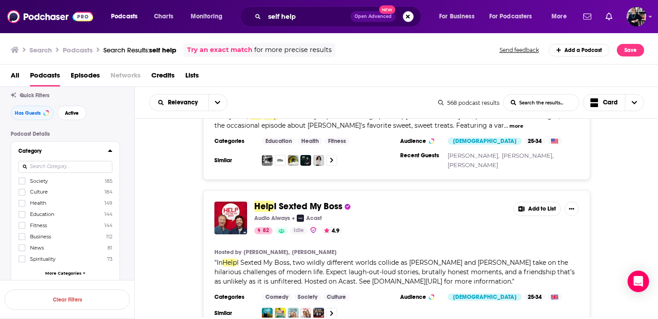
scroll to position [54, 0]
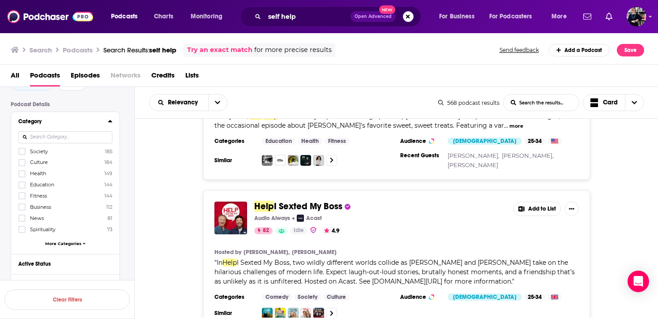
click at [41, 152] on span "Society" at bounding box center [39, 151] width 18 height 6
click at [22, 154] on input "multiSelectOption-society-0" at bounding box center [22, 154] width 0 height 0
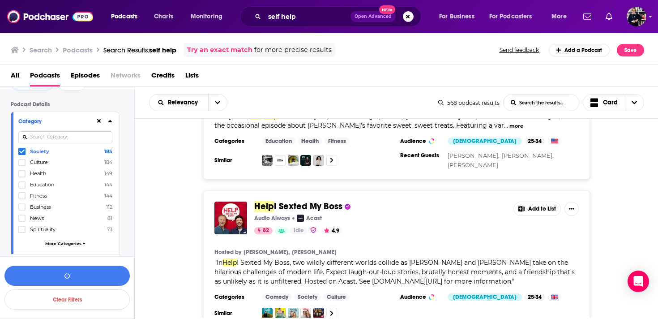
click at [42, 164] on span "Culture" at bounding box center [39, 162] width 18 height 6
click at [22, 165] on input "multiSelectOption-culture-1" at bounding box center [22, 165] width 0 height 0
click at [41, 175] on span "Health" at bounding box center [38, 173] width 16 height 6
click at [22, 176] on input "multiSelectOption-health-2" at bounding box center [22, 176] width 0 height 0
click at [56, 243] on span "More Categories" at bounding box center [63, 243] width 36 height 5
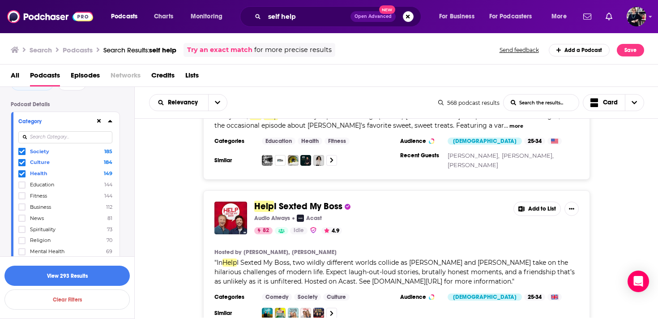
click at [47, 228] on span "Spirituality" at bounding box center [43, 229] width 26 height 6
click at [22, 232] on input "multiSelectOption-spirituality-7" at bounding box center [22, 232] width 0 height 0
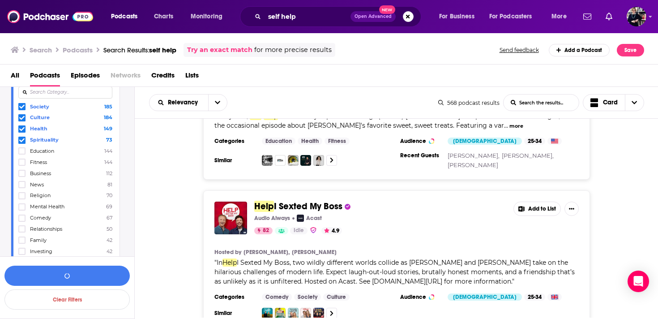
scroll to position [111, 0]
click at [57, 193] on span "Mental Health" at bounding box center [47, 195] width 34 height 6
click at [22, 198] on input "multiSelectOption-mental-health-9" at bounding box center [22, 198] width 0 height 0
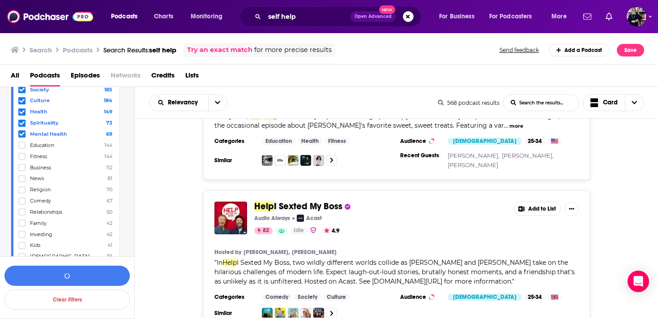
scroll to position [117, 0]
click at [55, 209] on span "Relationships" at bounding box center [46, 210] width 32 height 6
click at [22, 213] on input "multiSelectOption-relationships-11" at bounding box center [22, 213] width 0 height 0
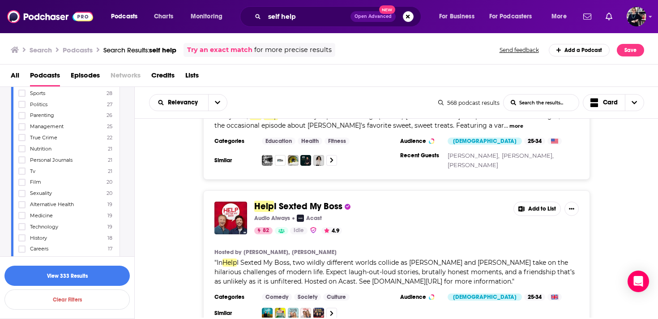
scroll to position [327, 0]
click at [41, 187] on span "Sexuality" at bounding box center [41, 190] width 22 height 6
click at [22, 193] on input "multiSelectOption-sexuality-28" at bounding box center [22, 193] width 0 height 0
click at [36, 160] on span "Beauty" at bounding box center [38, 163] width 17 height 6
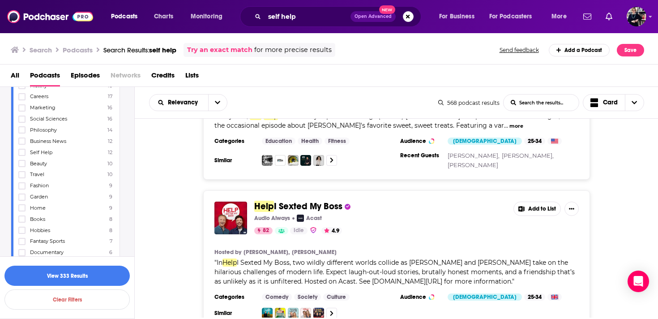
click at [22, 166] on input "multiSelectOption-beauty-39" at bounding box center [22, 166] width 0 height 0
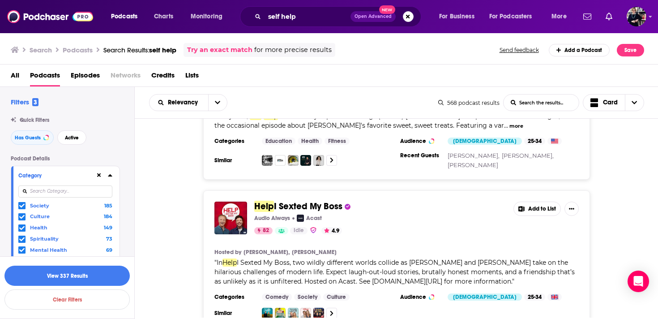
click at [82, 175] on div "Category" at bounding box center [53, 175] width 71 height 6
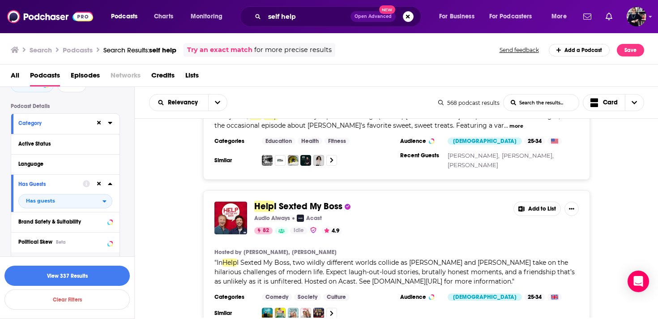
scroll to position [48, 0]
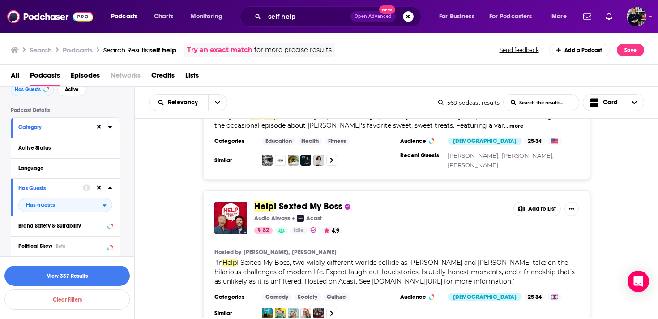
click at [80, 156] on div "Active Status" at bounding box center [65, 148] width 108 height 20
click at [74, 148] on div "Active Status" at bounding box center [62, 148] width 88 height 6
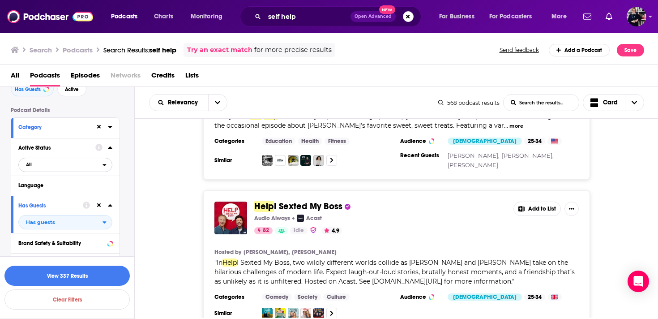
click at [59, 165] on span "All" at bounding box center [61, 164] width 84 height 12
click at [56, 195] on span "Active" at bounding box center [46, 194] width 47 height 5
click at [68, 278] on button "View 310 Results" at bounding box center [66, 275] width 125 height 20
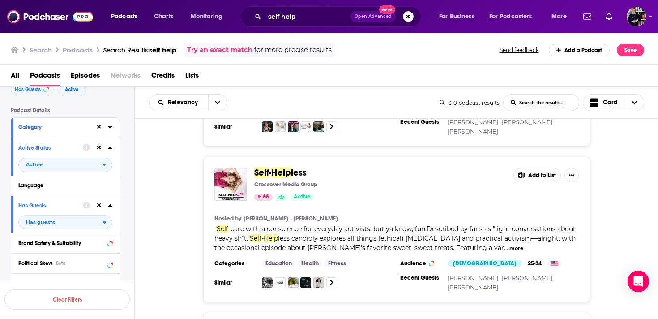
scroll to position [163, 0]
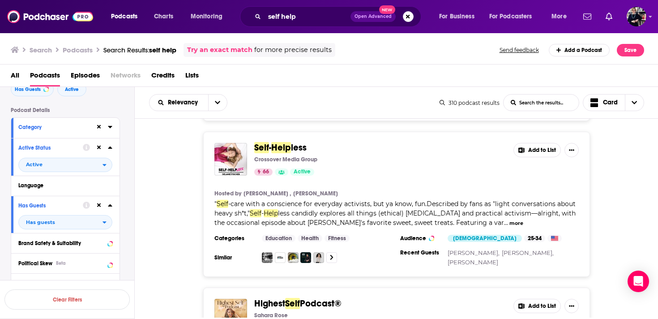
click at [190, 194] on div "Self - Help less Crossover Media Group 66 Active Add to List Hosted by Kelsey C…" at bounding box center [397, 204] width 524 height 145
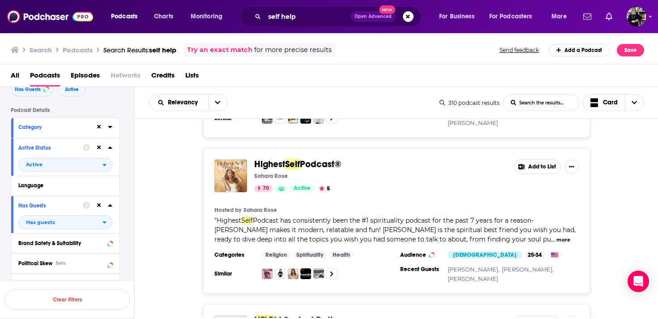
scroll to position [320, 0]
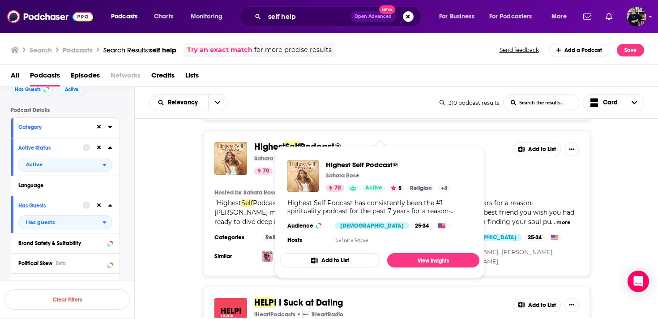
click at [199, 181] on div "Highest Self Podcast® Sahara Rose 70 Active 5 Add to List Hosted by Sahara Rose…" at bounding box center [397, 203] width 524 height 145
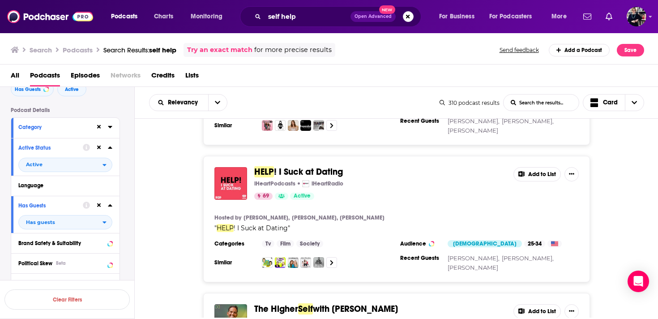
scroll to position [445, 0]
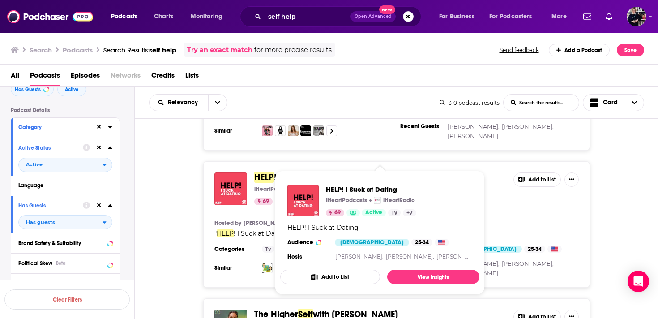
click at [178, 206] on div "HELP ! I Suck at Dating iHeartPodcasts iHeartRadio 69 Active Add to List Hosted…" at bounding box center [397, 224] width 524 height 126
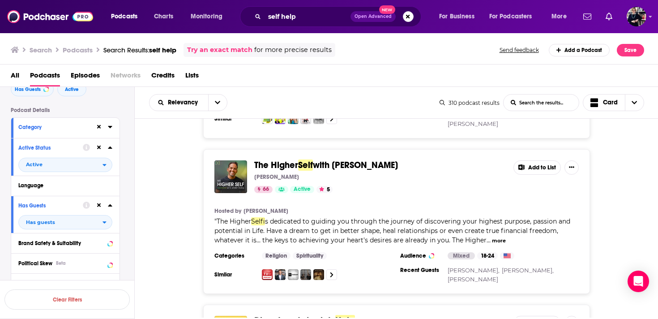
scroll to position [593, 0]
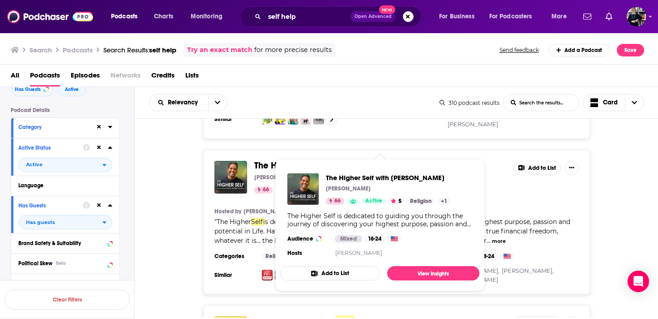
click at [175, 192] on div "The Higher Self with Danny Morel Danny Morel 66 Active 5 Add to List Hosted by …" at bounding box center [397, 221] width 524 height 145
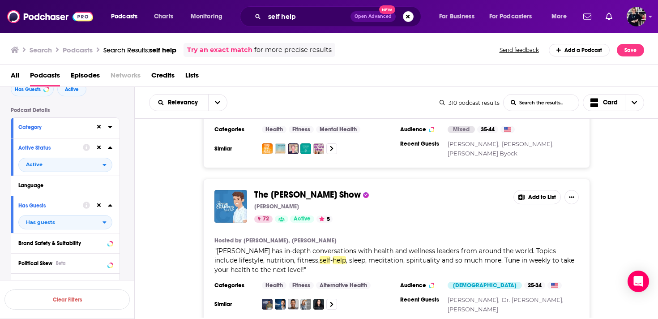
scroll to position [1479, 0]
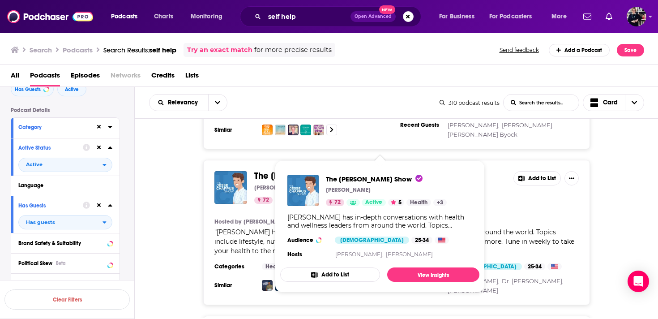
click at [176, 202] on div "The Jesse Chappus Show Jesse Chappus 72 Active 5 Add to List Hosted by Marni Wa…" at bounding box center [397, 232] width 524 height 145
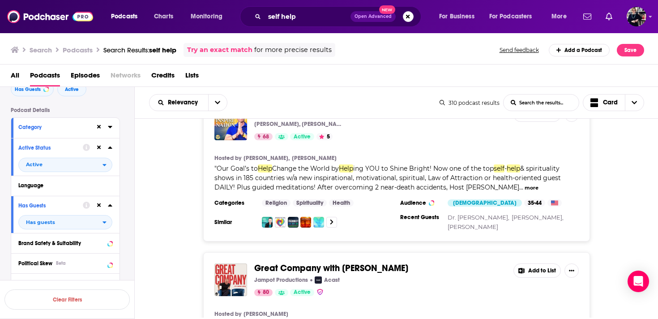
scroll to position [2077, 0]
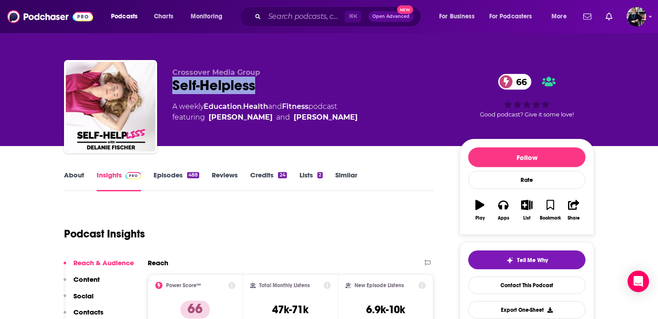
drag, startPoint x: 170, startPoint y: 85, endPoint x: 285, endPoint y: 94, distance: 116.2
click at [285, 94] on div "Crossover Media Group Self-Helpless 66 A weekly Education , Health and Fitness …" at bounding box center [329, 108] width 530 height 97
copy h2 "Self-Helpless"
click at [202, 75] on span "Crossover Media Group" at bounding box center [216, 72] width 88 height 9
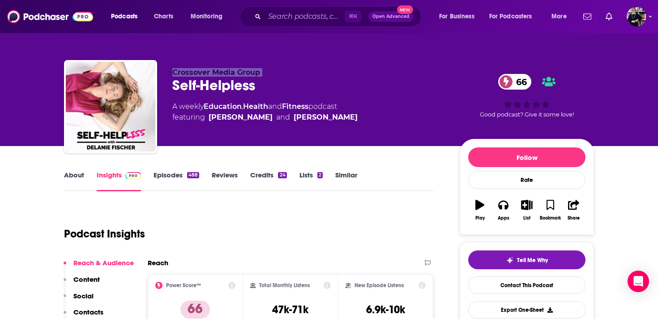
click at [202, 75] on span "Crossover Media Group" at bounding box center [216, 72] width 88 height 9
copy p "Crossover Media Group"
click at [267, 175] on link "Credits 24" at bounding box center [268, 180] width 36 height 21
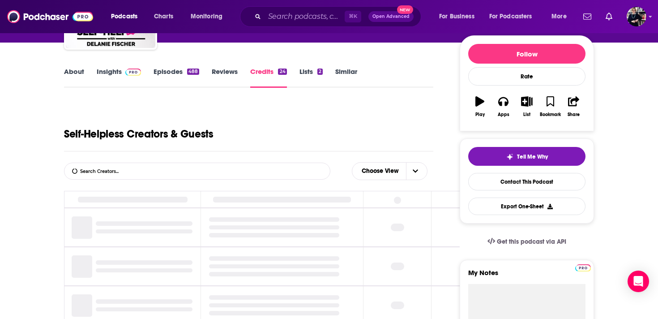
scroll to position [166, 0]
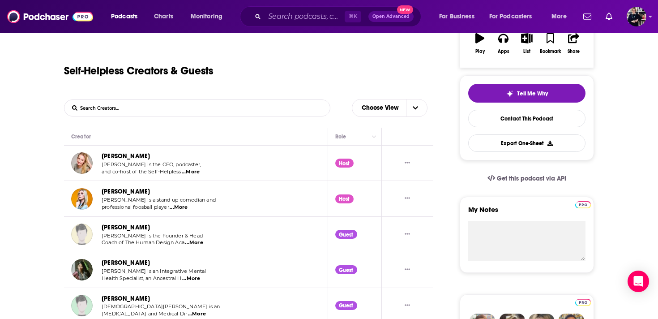
drag, startPoint x: 156, startPoint y: 156, endPoint x: 99, endPoint y: 156, distance: 56.4
click at [99, 156] on div "Delanie Fischer Delanie Fischer is the CEO, podcaster, and co-host of the Self-…" at bounding box center [139, 163] width 137 height 24
copy link "Delanie Fischer"
click at [186, 209] on span "...More" at bounding box center [179, 207] width 18 height 7
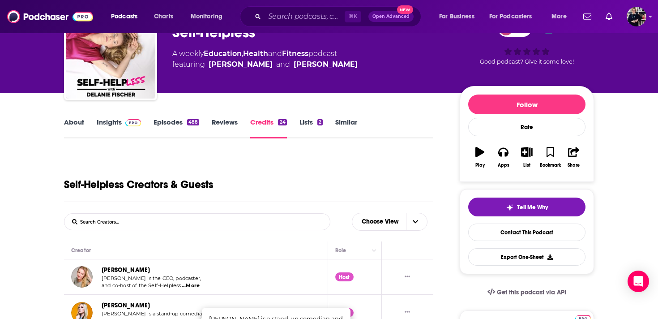
scroll to position [0, 0]
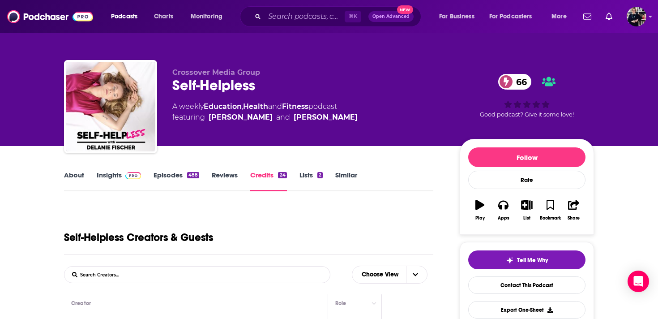
drag, startPoint x: 339, startPoint y: 119, endPoint x: 273, endPoint y: 120, distance: 65.4
click at [273, 120] on span "featuring Kelsey Cook and Delanie Fischer" at bounding box center [264, 117] width 185 height 11
copy link "Delanie Fischer"
drag, startPoint x: 171, startPoint y: 73, endPoint x: 270, endPoint y: 89, distance: 100.1
click at [270, 89] on div "Crossover Media Group Self-Helpless 66 A weekly Education , Health and Fitness …" at bounding box center [329, 108] width 530 height 97
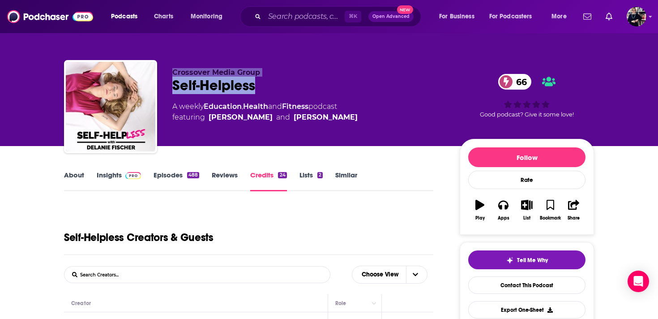
copy div "Crossover Media Group Self-Helpless"
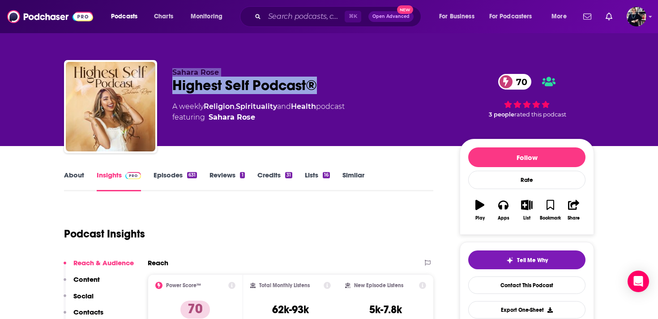
drag, startPoint x: 170, startPoint y: 73, endPoint x: 375, endPoint y: 77, distance: 205.0
click at [375, 77] on div "Sahara Rose Highest Self Podcast® 70 A weekly Religion , Spirituality and Healt…" at bounding box center [329, 108] width 530 height 97
copy div "Sahara Rose Highest Self Podcast®"
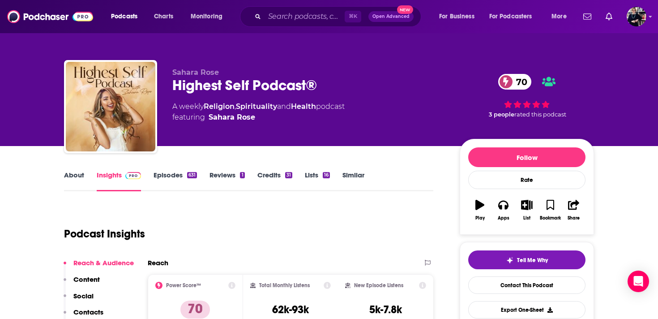
click at [172, 90] on div "Sahara Rose Highest Self Podcast® 70 A weekly Religion , Spirituality and Healt…" at bounding box center [329, 108] width 530 height 97
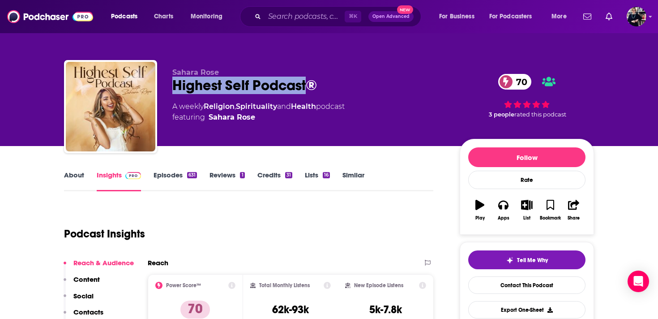
drag, startPoint x: 172, startPoint y: 85, endPoint x: 306, endPoint y: 86, distance: 133.8
click at [306, 86] on div "Sahara Rose Highest Self Podcast® 70 A weekly Religion , Spirituality and Healt…" at bounding box center [329, 108] width 530 height 97
copy h2 "Highest Self Podcast"
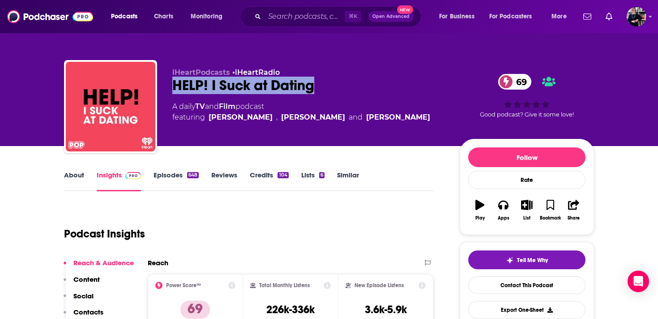
drag, startPoint x: 171, startPoint y: 85, endPoint x: 324, endPoint y: 87, distance: 152.2
click at [324, 87] on div "iHeartPodcasts • iHeartRadio HELP! I Suck at Dating 69 A daily TV and Film podc…" at bounding box center [329, 108] width 530 height 97
copy h2 "HELP! I Suck at Dating"
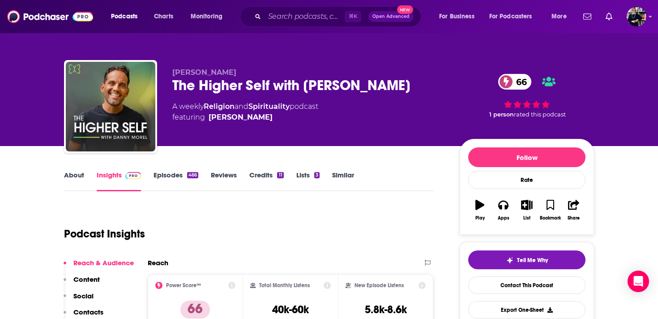
click at [72, 179] on link "About" at bounding box center [74, 180] width 20 height 21
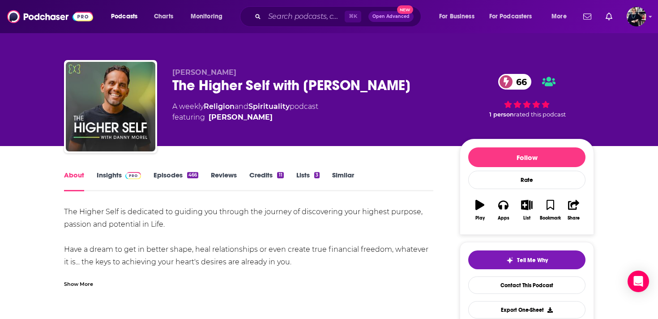
scroll to position [58, 0]
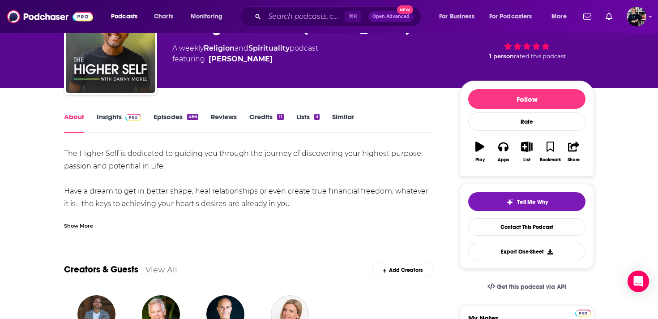
click at [78, 222] on div "Show More" at bounding box center [78, 225] width 29 height 9
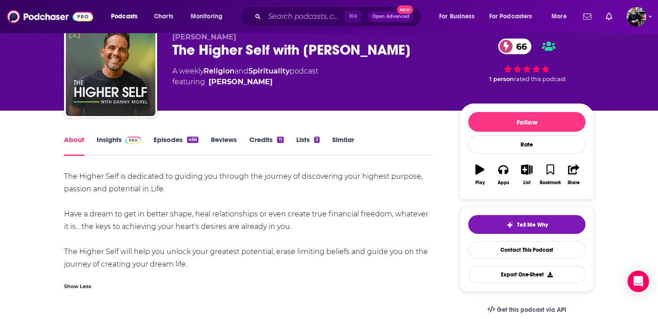
scroll to position [0, 0]
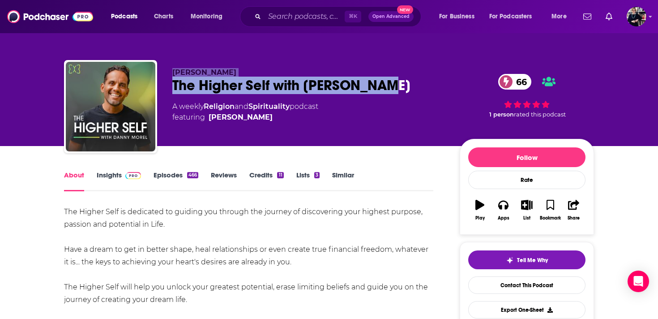
drag, startPoint x: 170, startPoint y: 71, endPoint x: 395, endPoint y: 86, distance: 225.6
click at [395, 86] on div "Danny Morel The Higher Self with Danny Morel 66 A weekly Religion and Spiritual…" at bounding box center [329, 108] width 530 height 97
copy div "Danny Morel The Higher Self with Danny Morel"
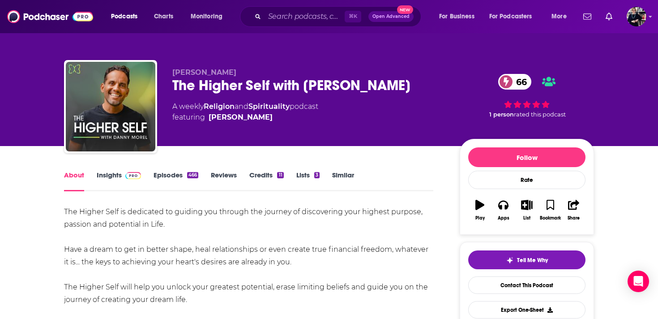
click at [305, 86] on div "The Higher Self with Danny Morel 66" at bounding box center [308, 85] width 273 height 17
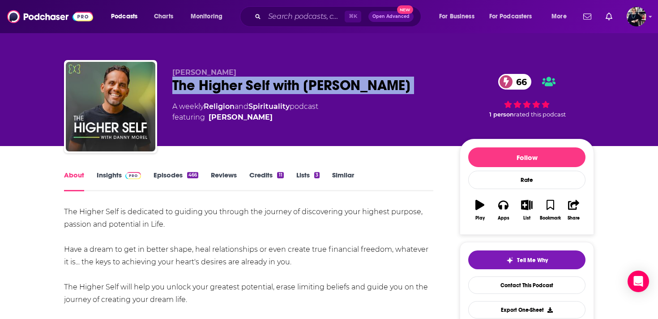
click at [305, 86] on div "The Higher Self with Danny Morel 66" at bounding box center [308, 85] width 273 height 17
copy div "The Higher Self with Danny Morel 66"
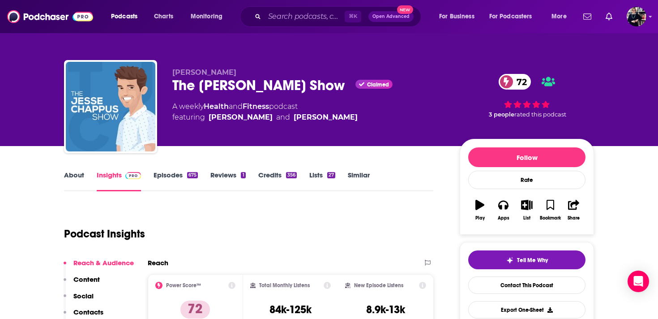
click at [72, 178] on link "About" at bounding box center [74, 180] width 20 height 21
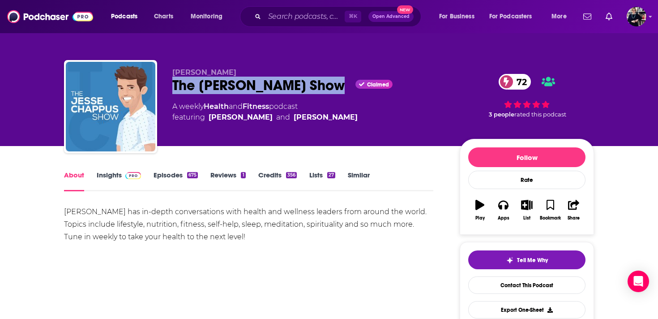
drag, startPoint x: 171, startPoint y: 79, endPoint x: 337, endPoint y: 81, distance: 166.0
click at [337, 81] on div "[PERSON_NAME] The [PERSON_NAME] Show Claimed 72 A weekly Health and Fitness pod…" at bounding box center [329, 108] width 530 height 97
copy h1 "The [PERSON_NAME] Show"
